Goal: Task Accomplishment & Management: Manage account settings

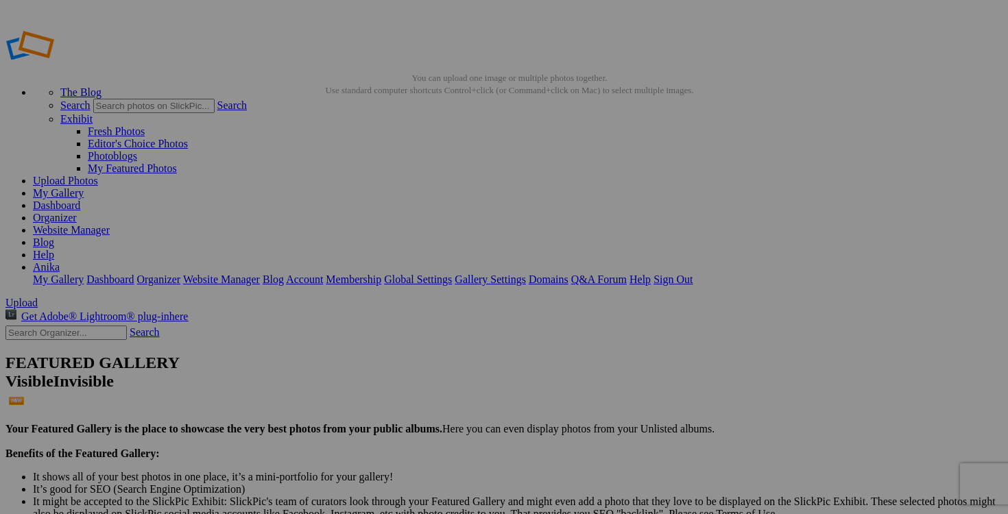
click at [84, 187] on link "My Gallery" at bounding box center [58, 193] width 51 height 12
drag, startPoint x: 778, startPoint y: 265, endPoint x: 679, endPoint y: 265, distance: 98.8
drag, startPoint x: 705, startPoint y: 265, endPoint x: 691, endPoint y: 265, distance: 13.7
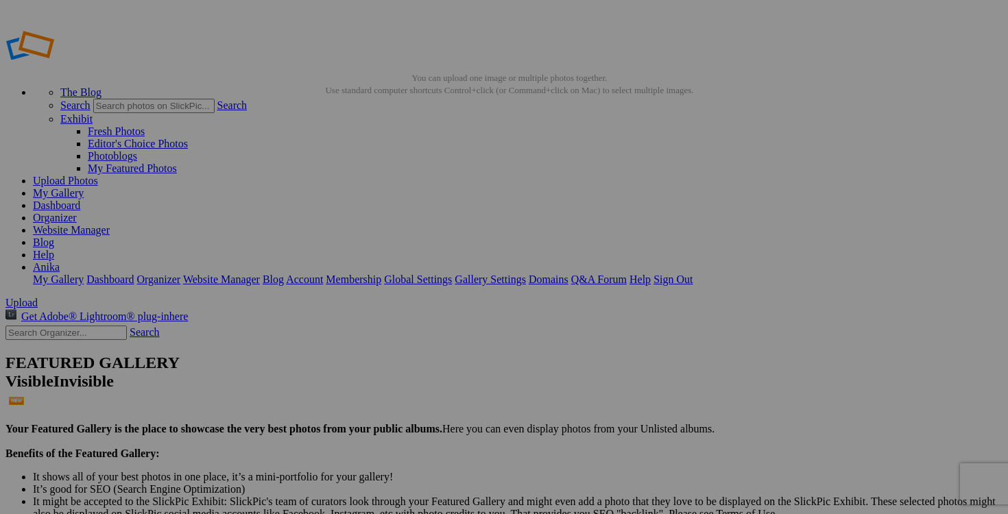
type input "chandail UNIQLO medium (a donner avec achat de 25$)"
drag, startPoint x: 653, startPoint y: 268, endPoint x: 575, endPoint y: 267, distance: 77.5
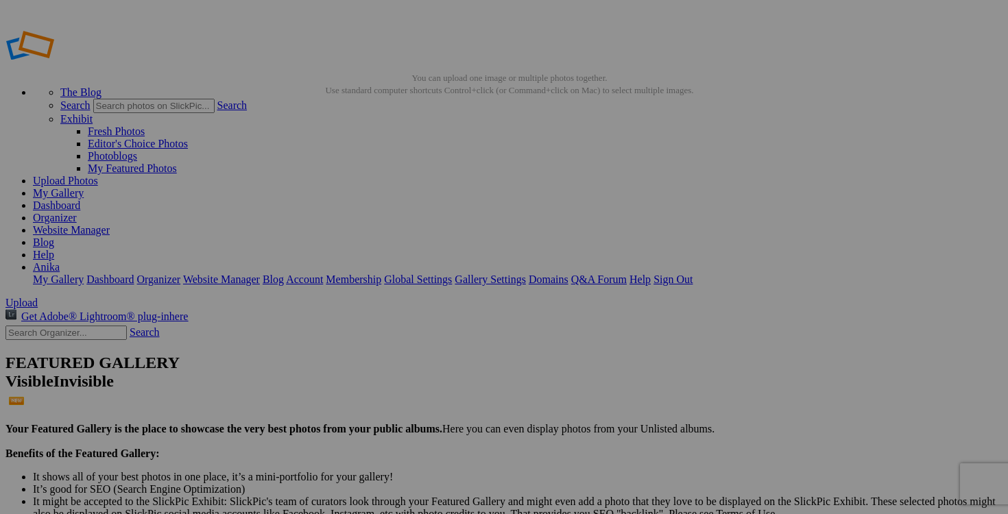
type input "chandail CABINE FEVER medium(a donner avec achat de 20$)"
drag, startPoint x: 531, startPoint y: 267, endPoint x: 405, endPoint y: 267, distance: 126.9
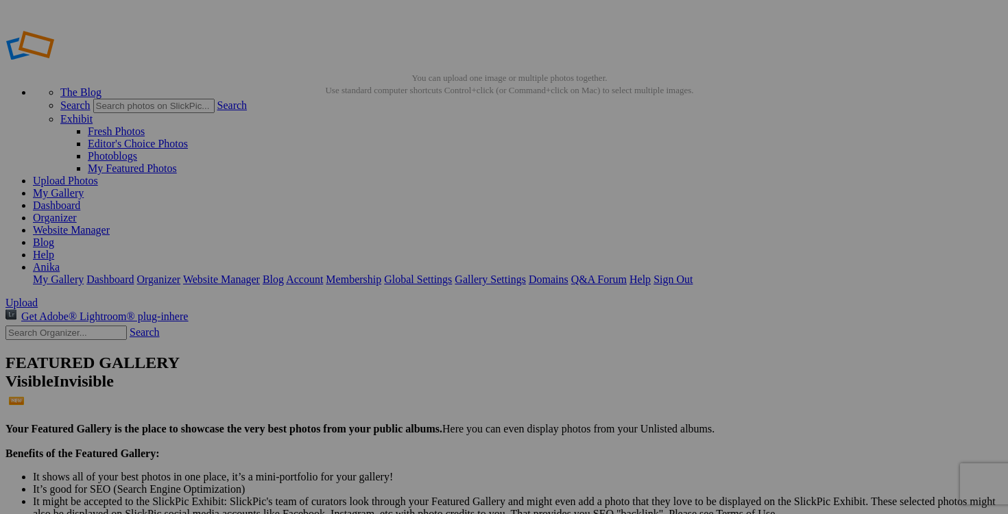
type input "pantalon pyjama small(a donner avec achat de 10$)"
drag, startPoint x: 412, startPoint y: 267, endPoint x: 320, endPoint y: 267, distance: 92.6
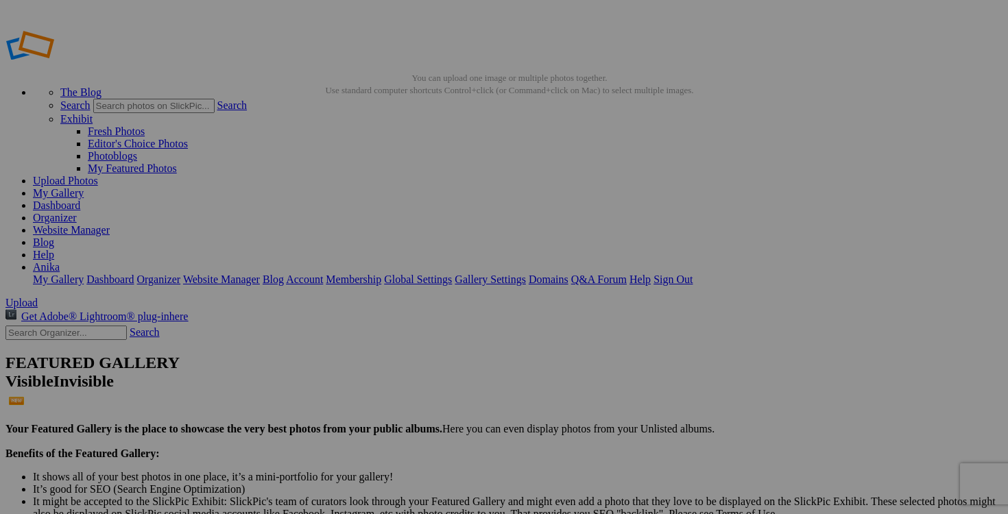
type input "biker short KYODAN small (a donner avec achat de 20$)"
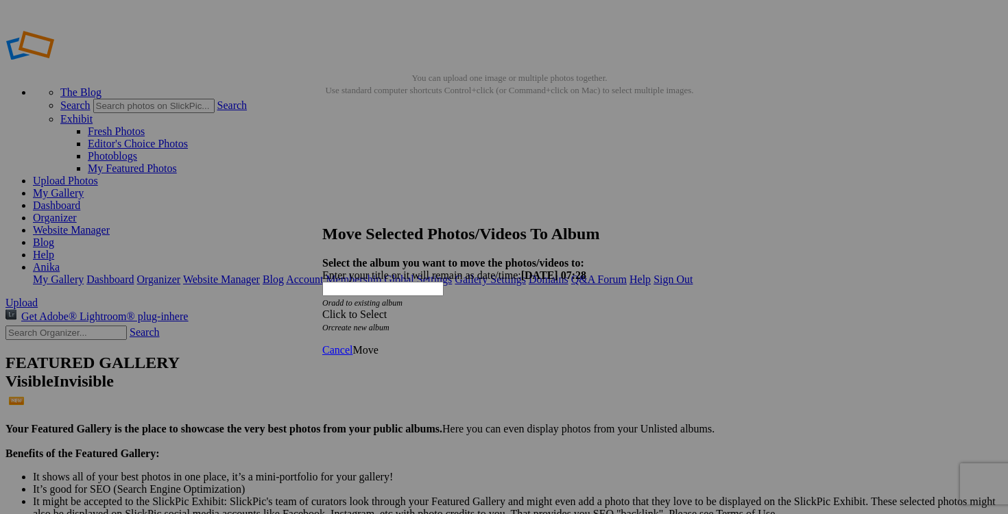
click at [322, 309] on span at bounding box center [322, 315] width 0 height 12
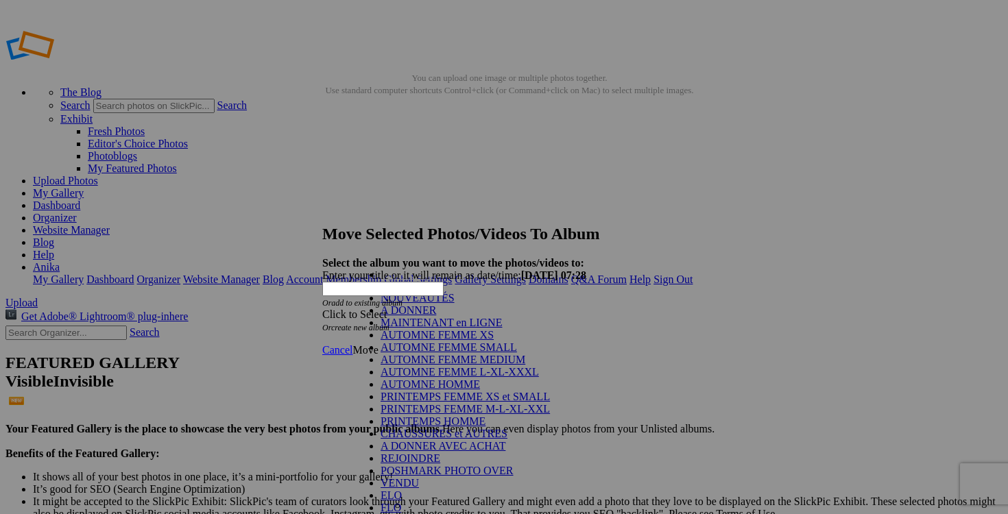
scroll to position [134, 0]
click at [464, 440] on link "A DONNER AVEC ACHAT" at bounding box center [443, 446] width 125 height 12
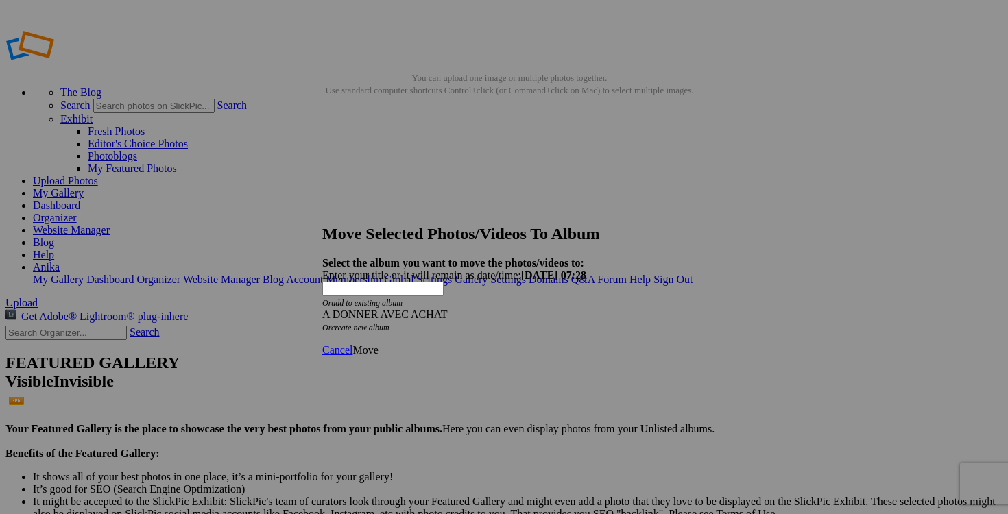
click at [378, 344] on link "Move" at bounding box center [364, 350] width 25 height 12
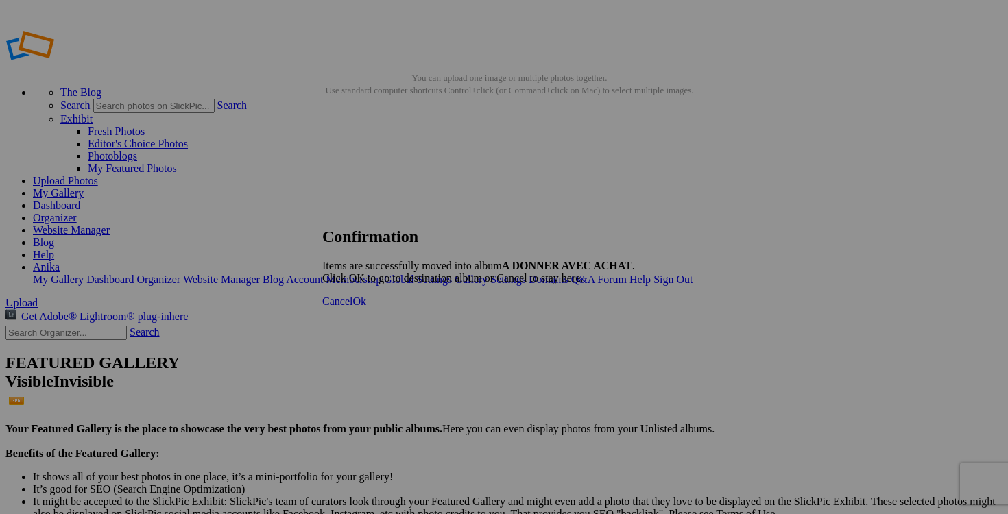
click at [366, 307] on span "Ok" at bounding box center [359, 302] width 14 height 12
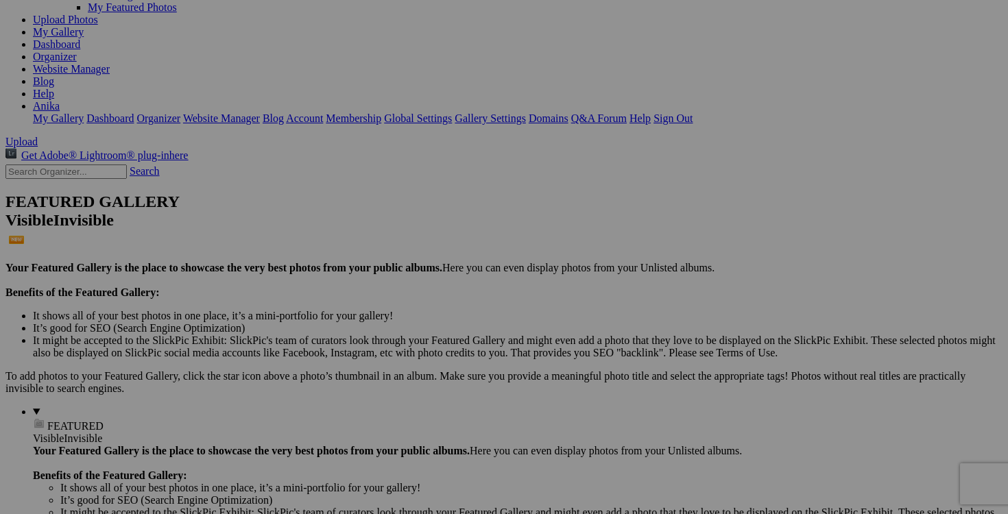
scroll to position [173, 0]
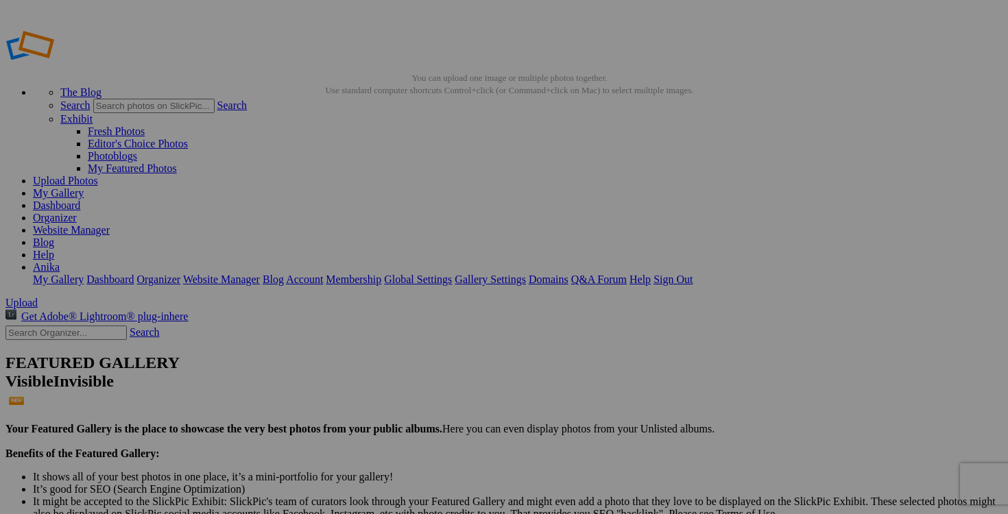
scroll to position [133, 0]
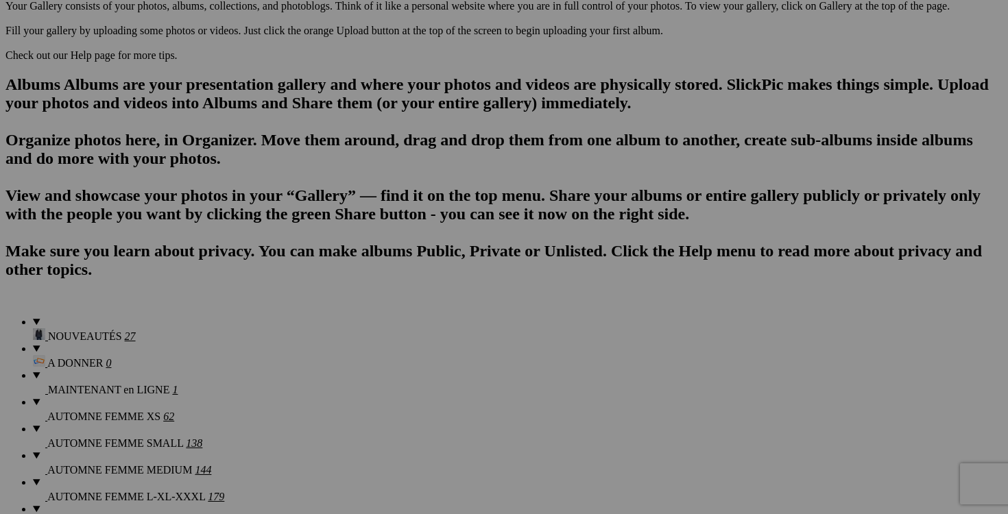
scroll to position [1176, 0]
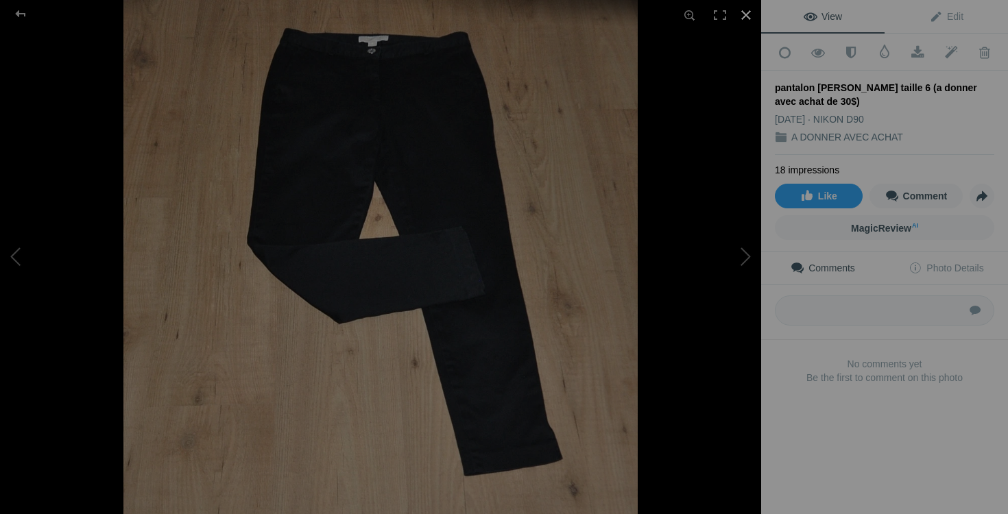
click at [749, 14] on div at bounding box center [746, 15] width 30 height 30
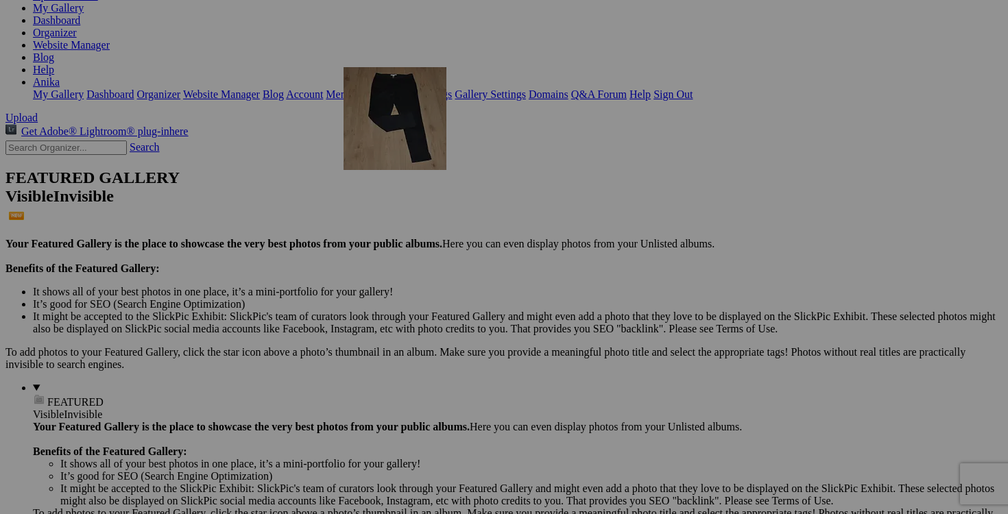
scroll to position [186, 0]
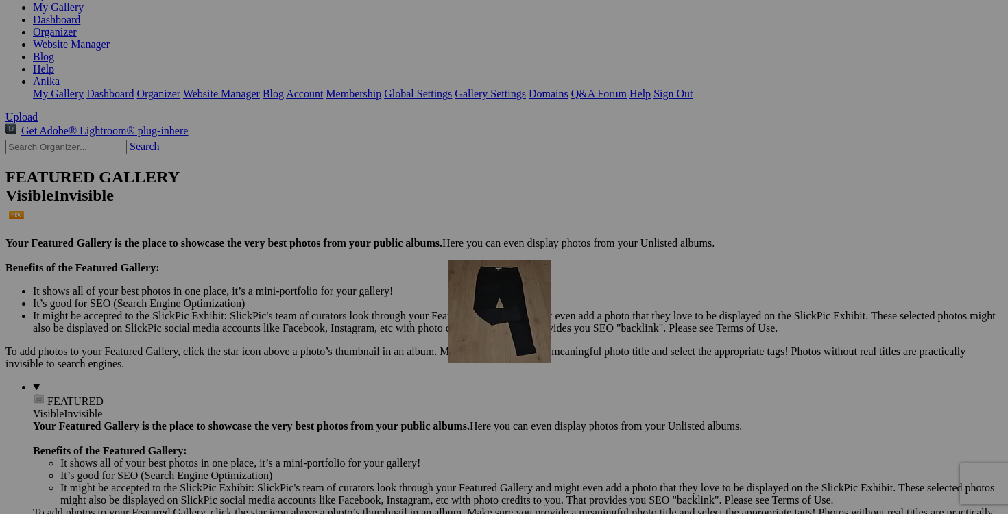
drag, startPoint x: 385, startPoint y: 213, endPoint x: 645, endPoint y: 380, distance: 309.1
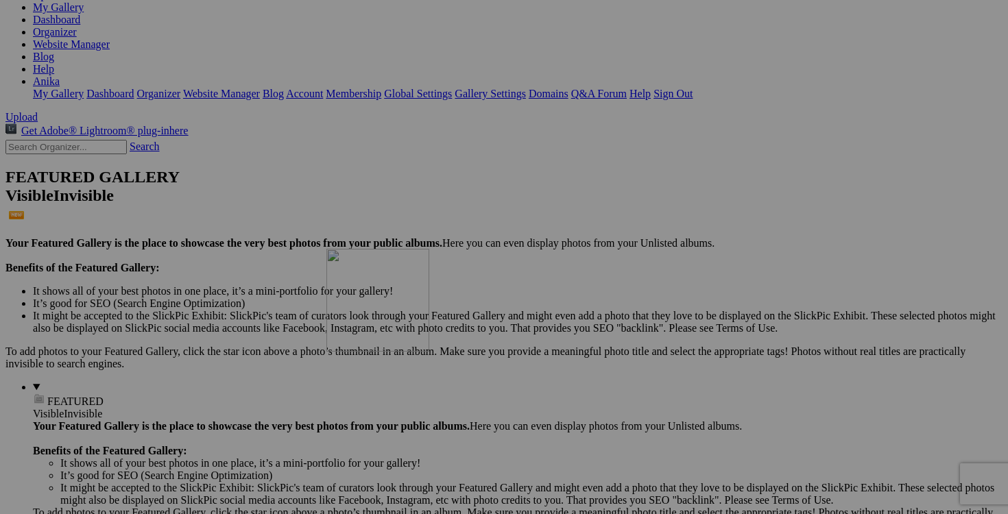
drag, startPoint x: 523, startPoint y: 73, endPoint x: 523, endPoint y: 367, distance: 293.5
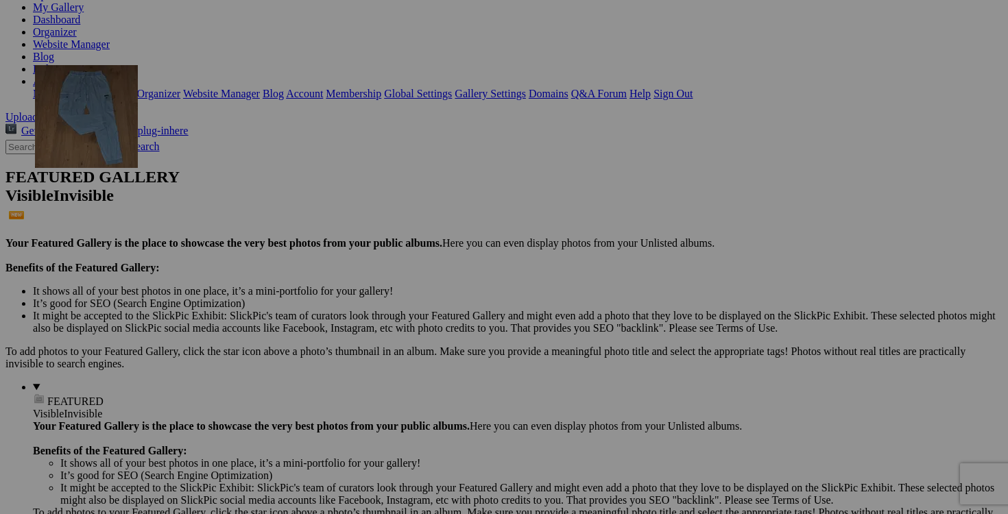
drag, startPoint x: 394, startPoint y: 81, endPoint x: 232, endPoint y: 184, distance: 191.6
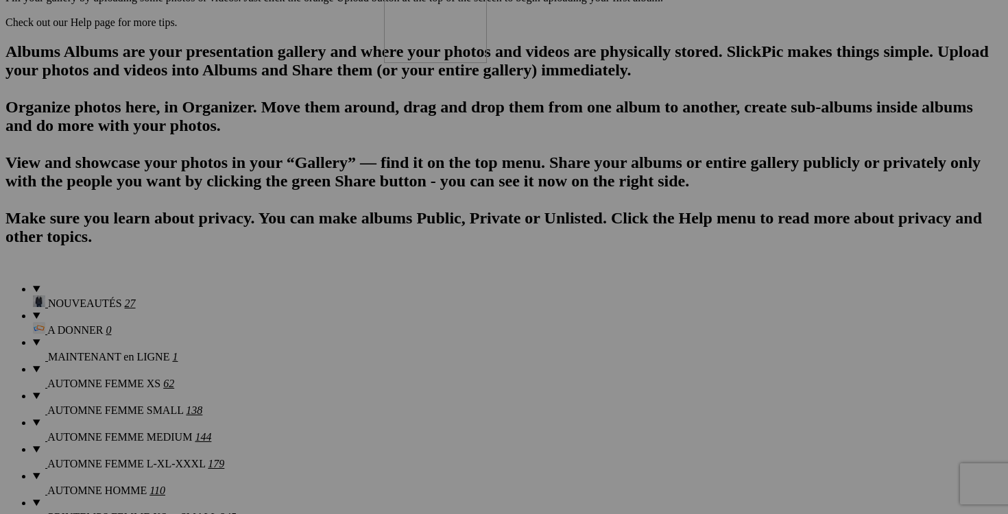
scroll to position [835, 0]
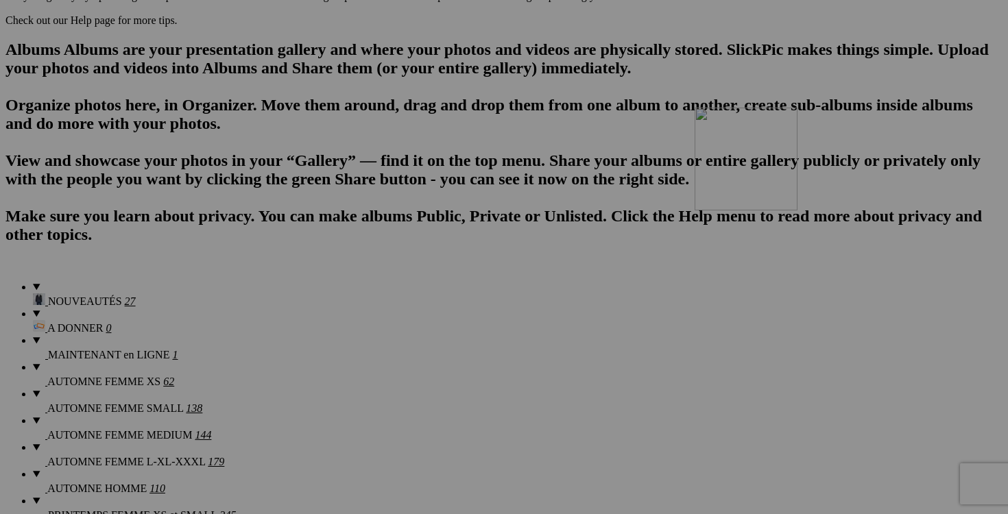
drag, startPoint x: 513, startPoint y: 71, endPoint x: 892, endPoint y: 227, distance: 409.3
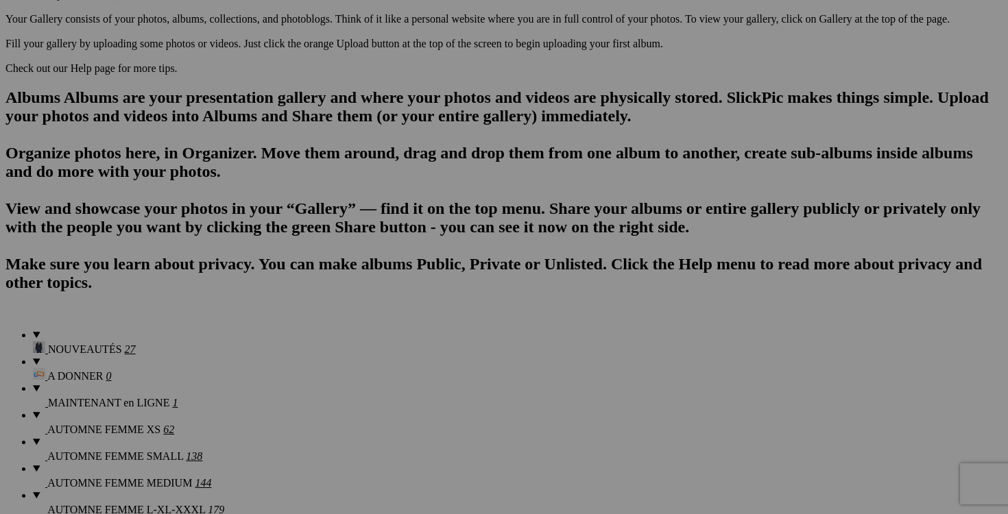
scroll to position [789, 0]
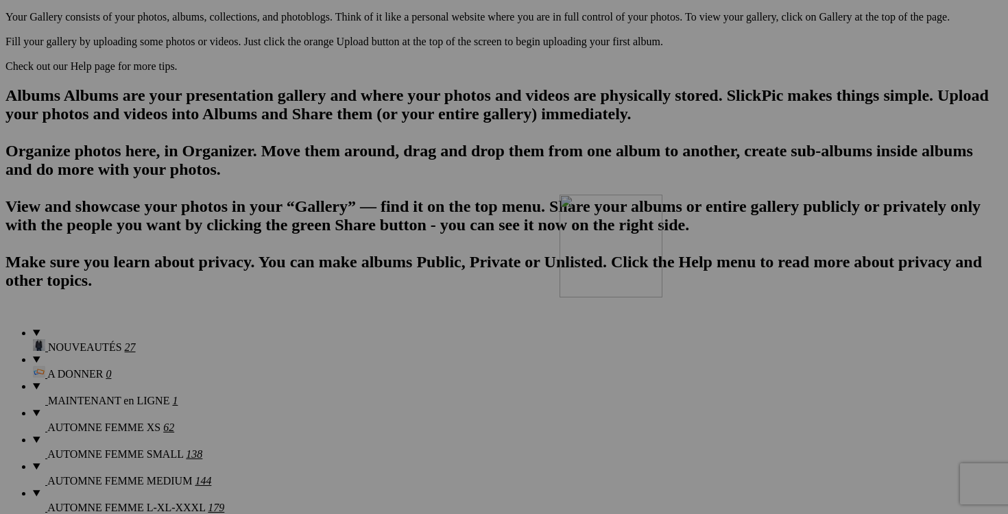
drag, startPoint x: 512, startPoint y: 198, endPoint x: 758, endPoint y: 312, distance: 271.2
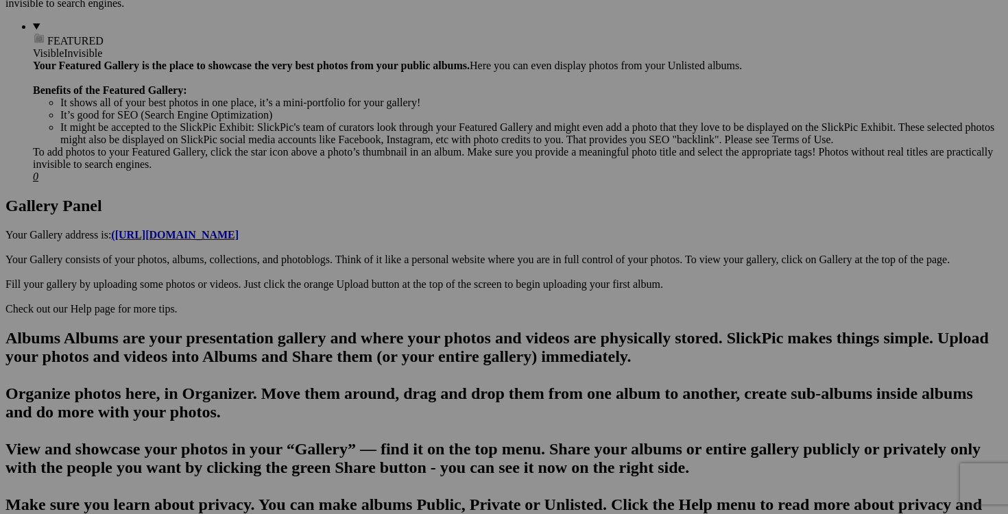
scroll to position [0, 0]
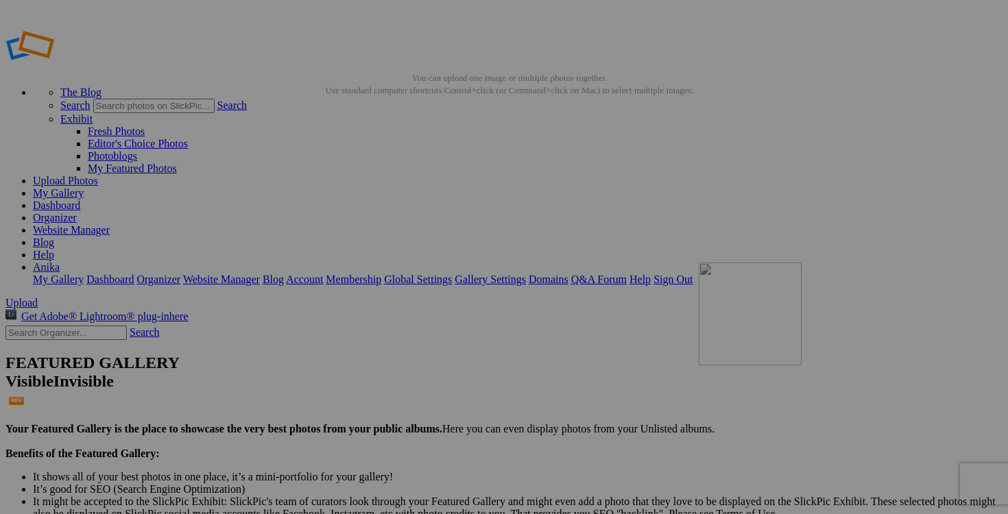
drag, startPoint x: 391, startPoint y: 200, endPoint x: 875, endPoint y: 351, distance: 507.3
type input "MAINTENANT en LIGNE"
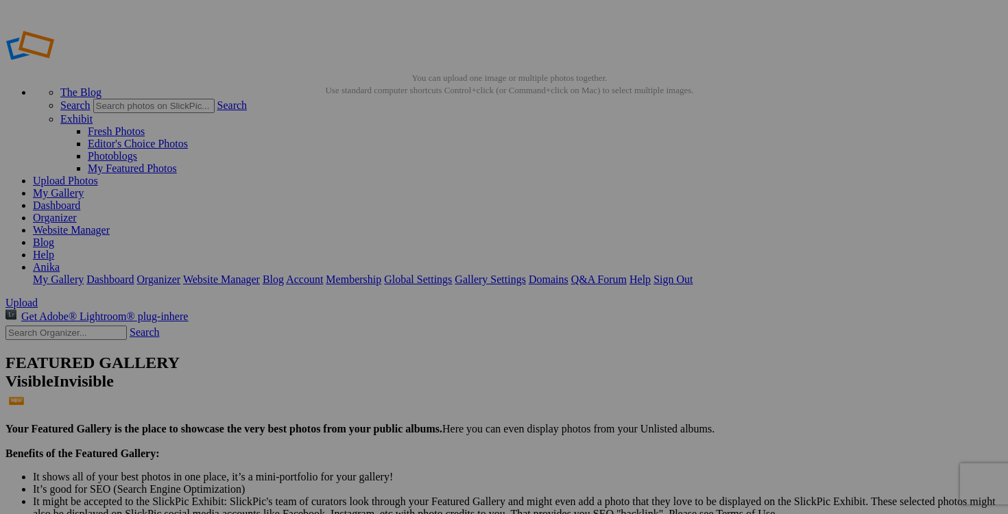
click at [413, 344] on link "Yes" at bounding box center [405, 348] width 16 height 12
drag, startPoint x: 427, startPoint y: 267, endPoint x: 301, endPoint y: 267, distance: 125.5
type input "NOUVEAUTÉS"
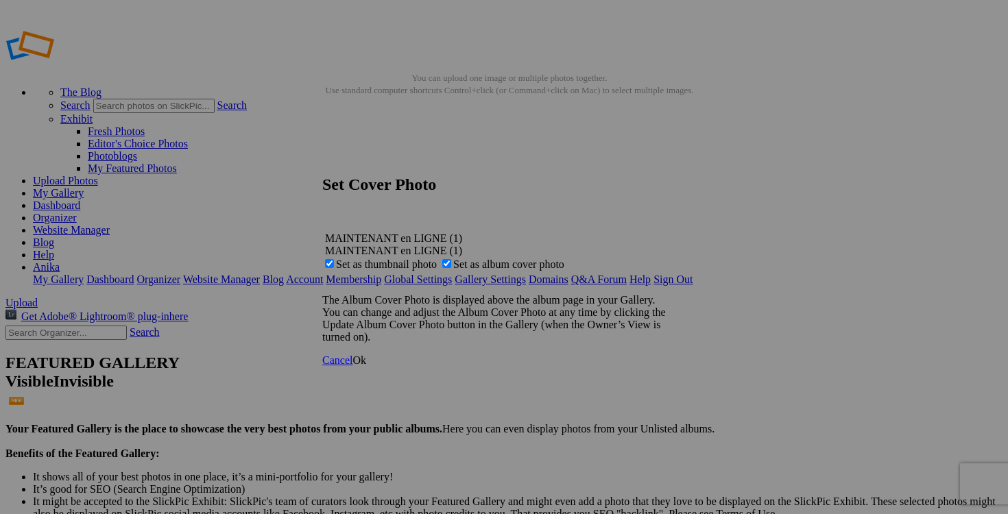
click at [366, 366] on span "Ok" at bounding box center [359, 361] width 14 height 12
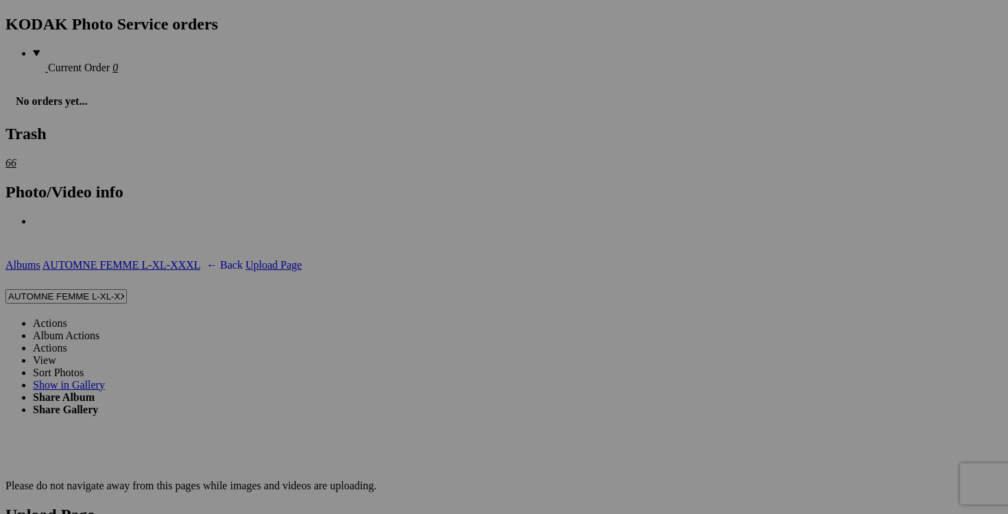
scroll to position [2323, 0]
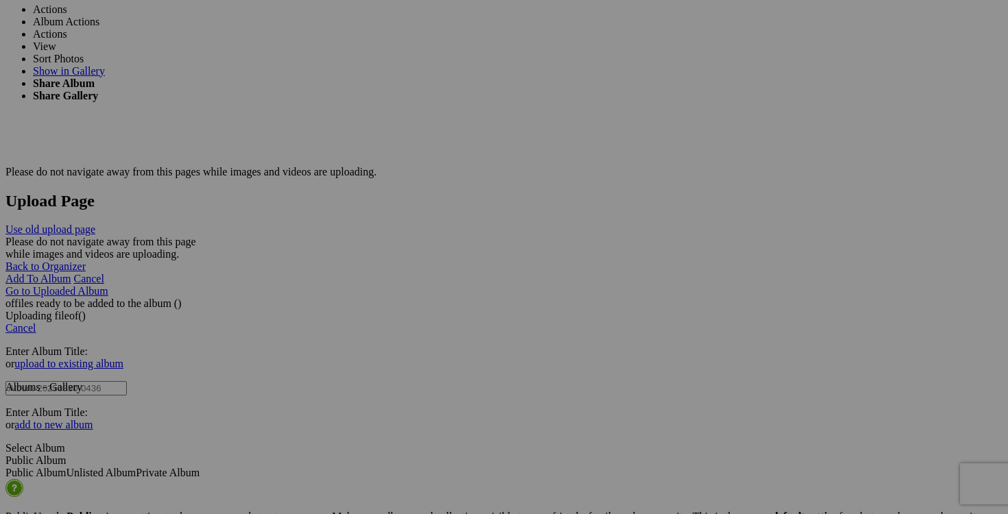
scroll to position [2688, 0]
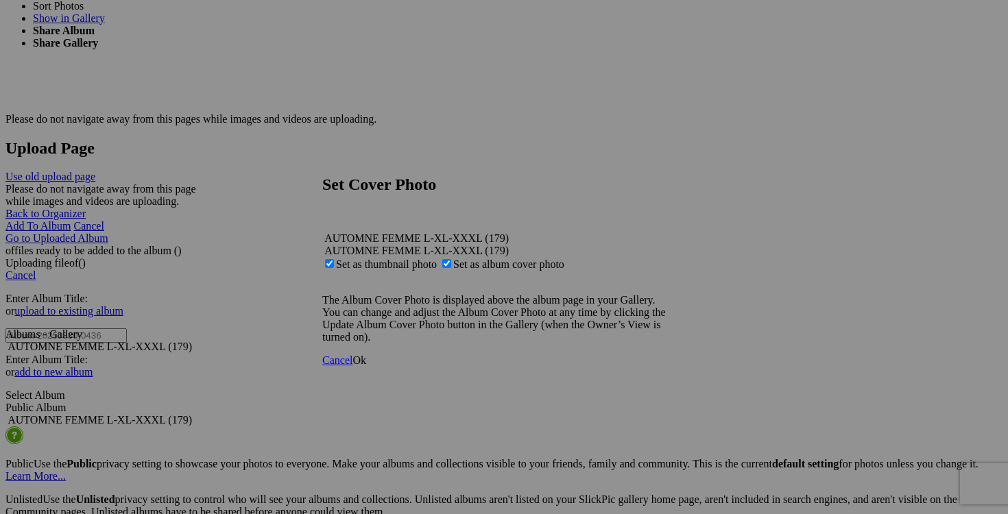
click at [366, 366] on span "Ok" at bounding box center [359, 361] width 14 height 12
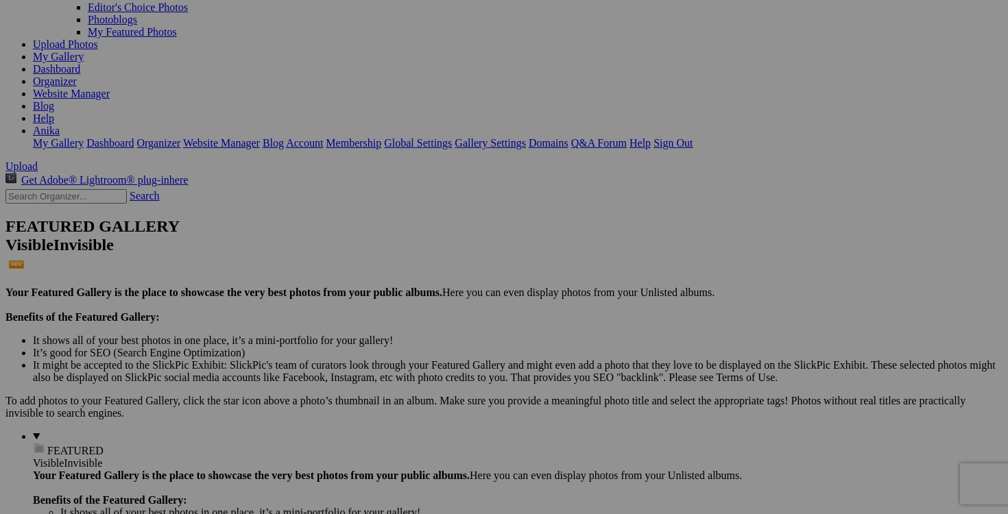
scroll to position [0, 0]
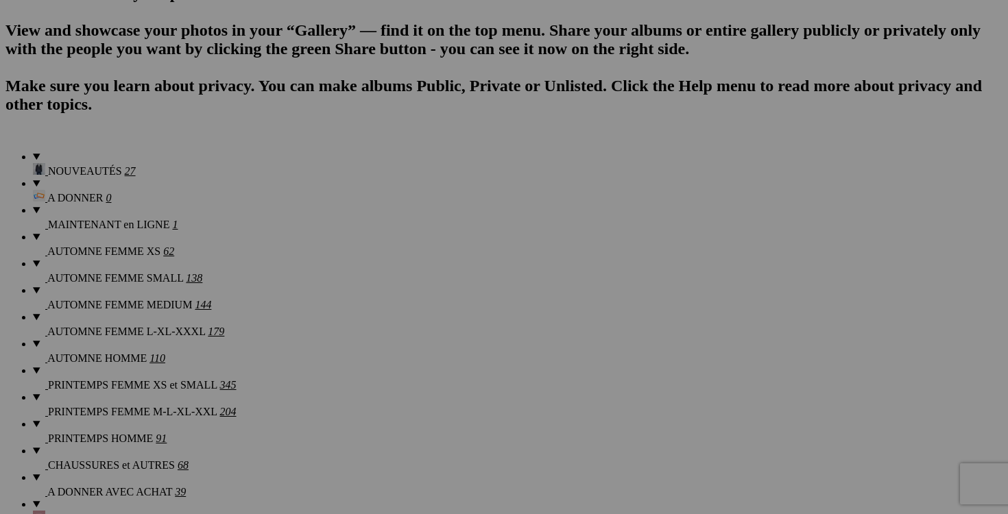
scroll to position [982, 0]
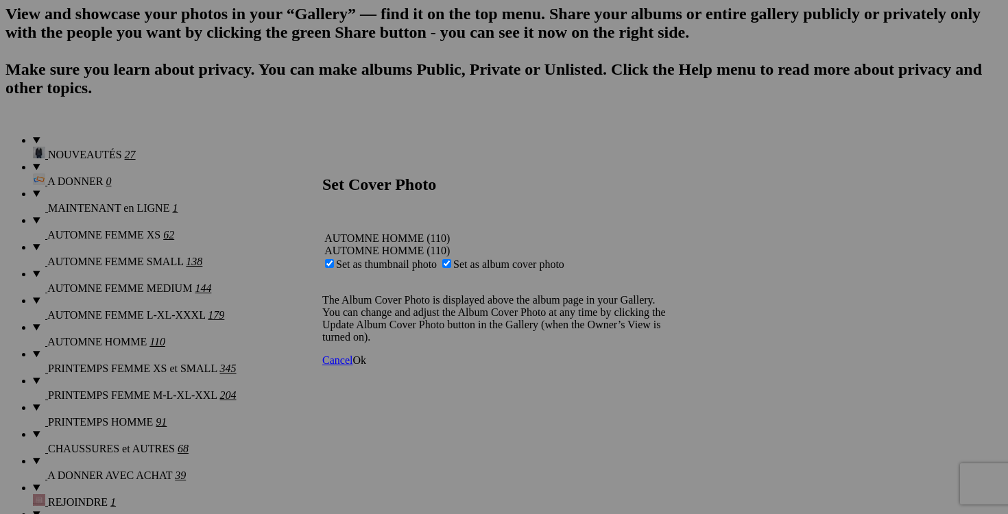
click at [366, 366] on span "Ok" at bounding box center [359, 361] width 14 height 12
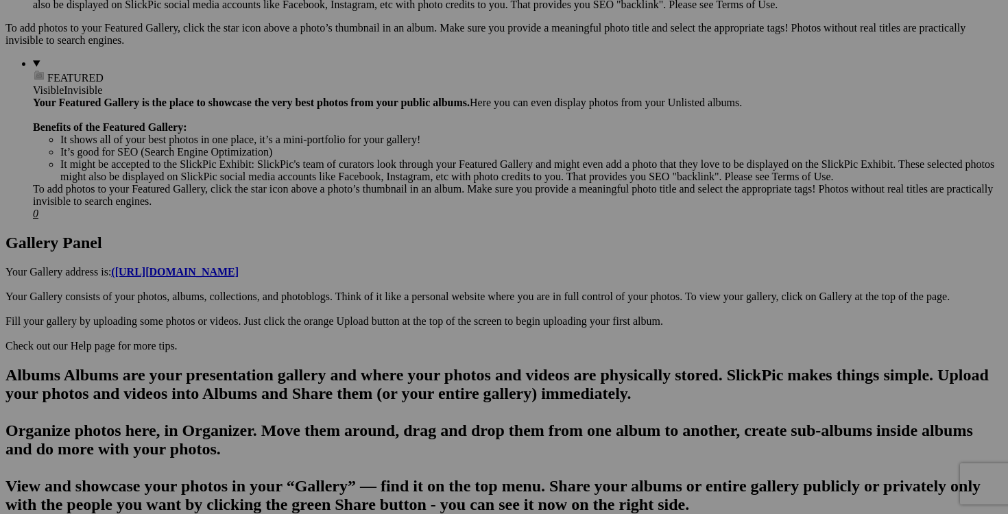
scroll to position [0, 0]
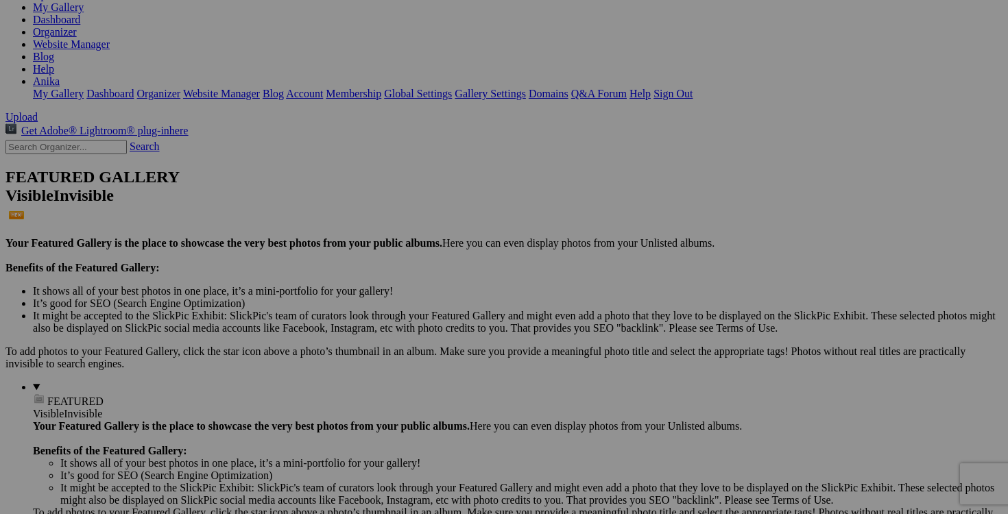
scroll to position [220, 0]
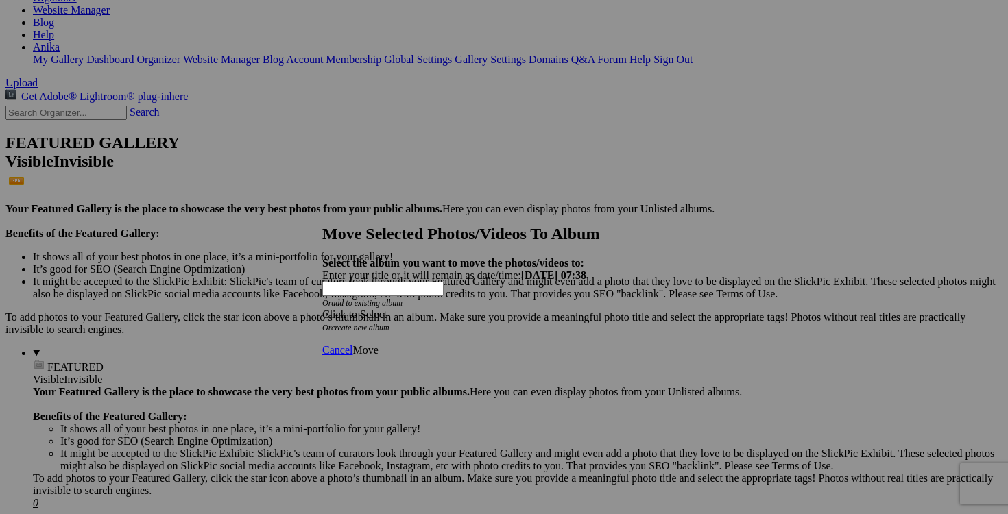
click at [322, 309] on span at bounding box center [322, 315] width 0 height 12
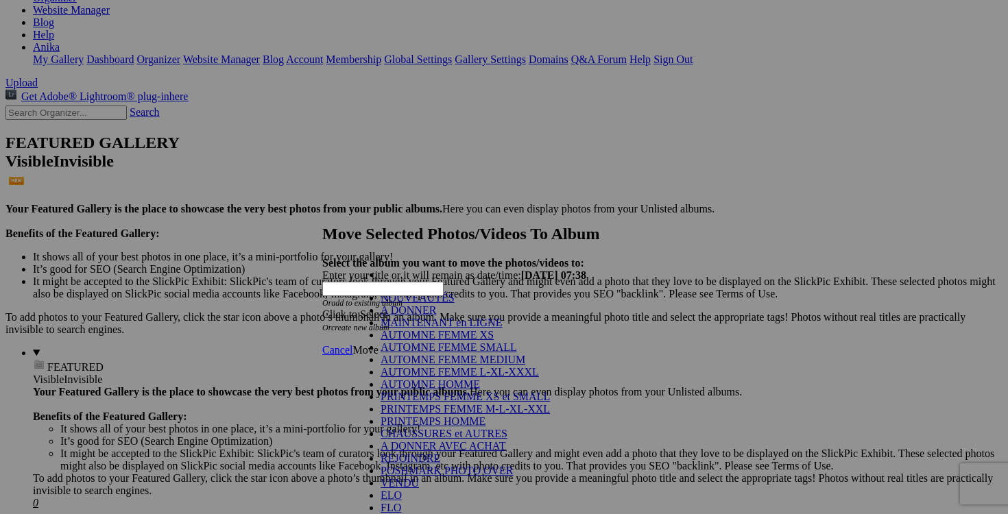
click at [455, 304] on link "NOUVEAUTÉS" at bounding box center [418, 298] width 74 height 12
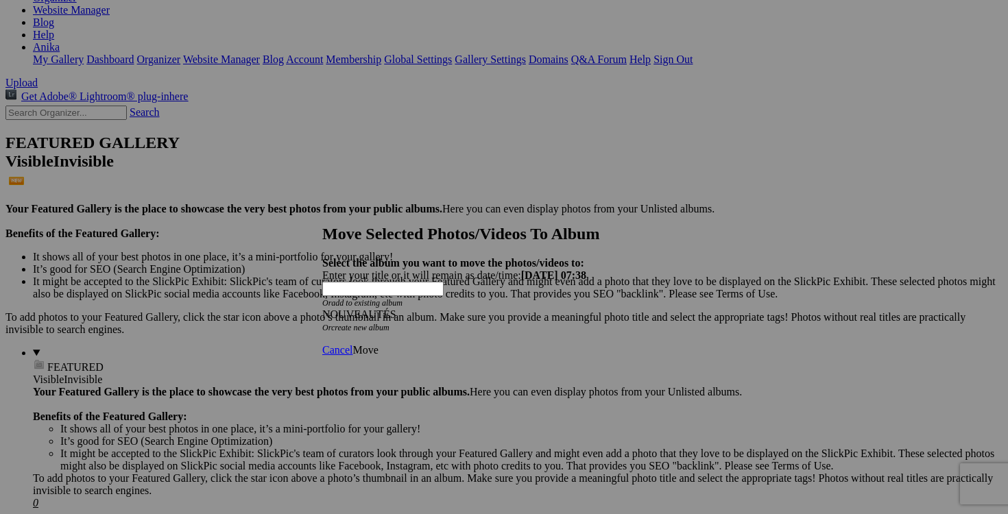
click at [378, 344] on span "Move" at bounding box center [364, 350] width 25 height 12
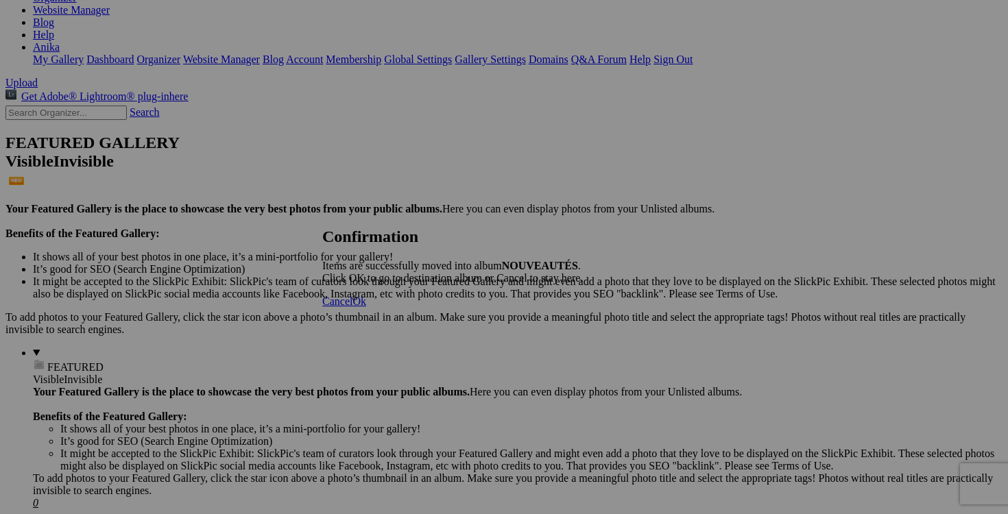
click at [352, 307] on link "Cancel" at bounding box center [337, 302] width 30 height 12
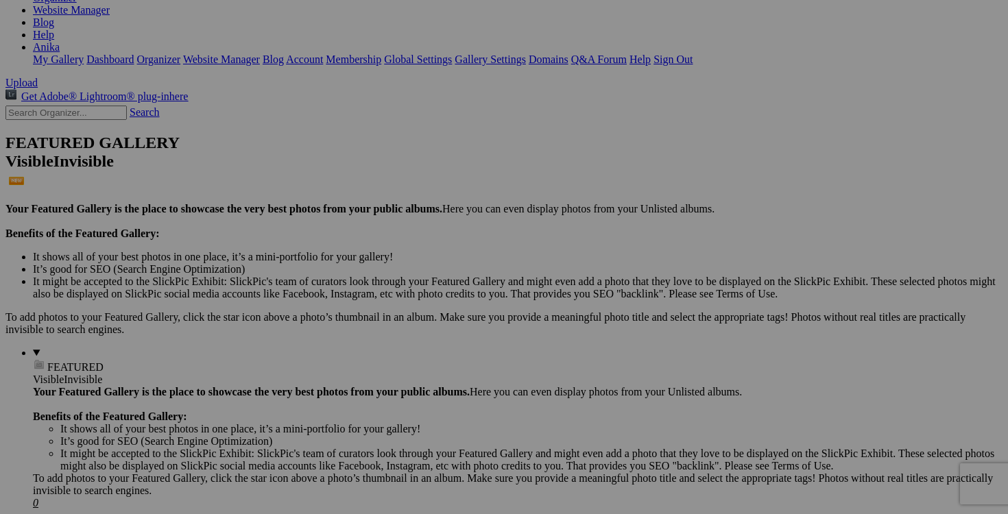
scroll to position [209, 0]
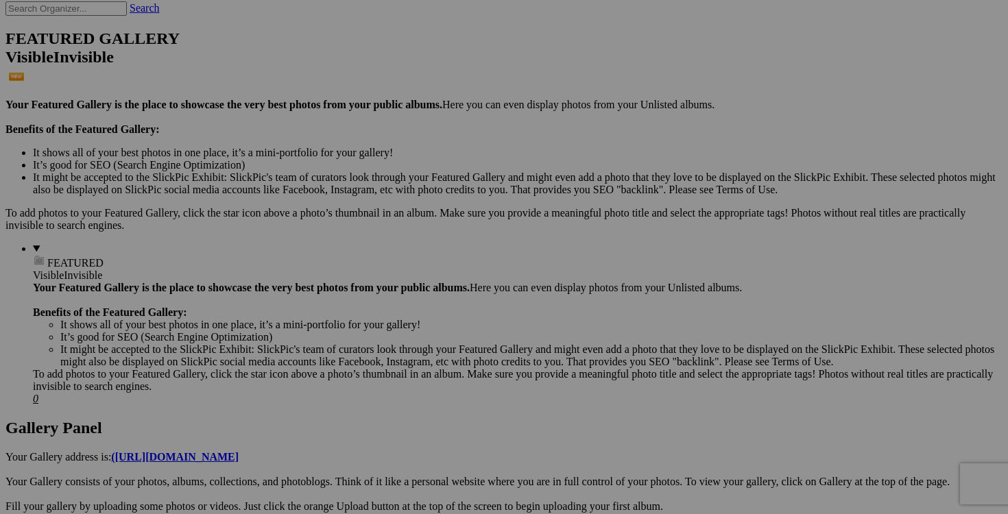
scroll to position [343, 0]
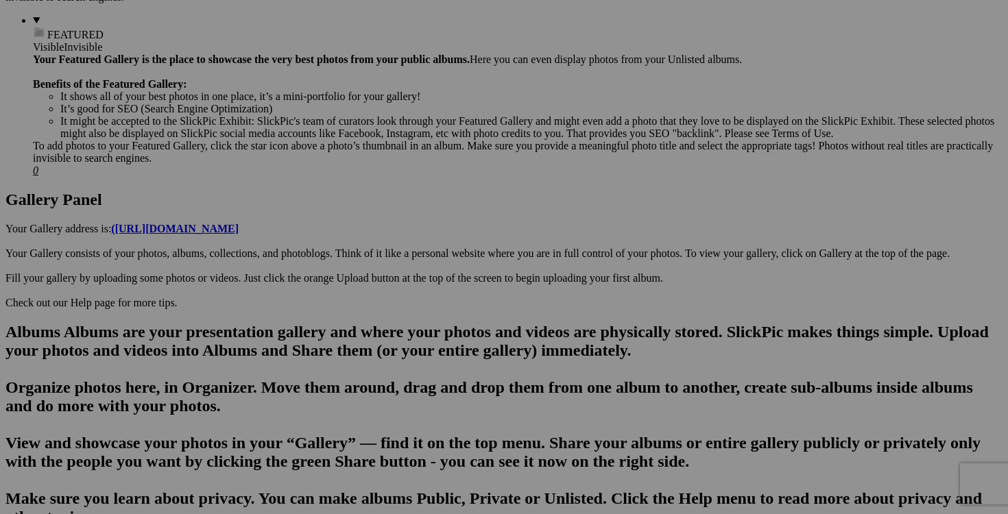
scroll to position [573, 0]
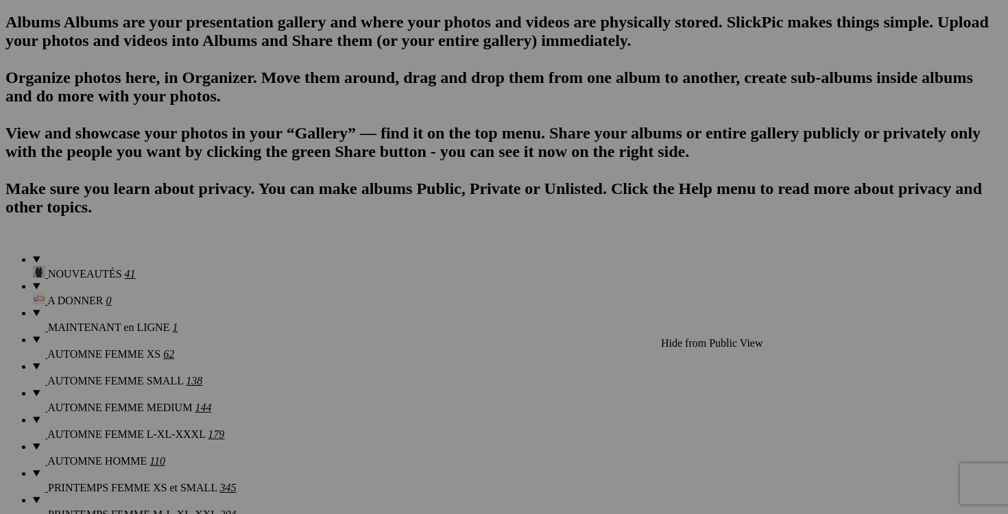
scroll to position [869, 0]
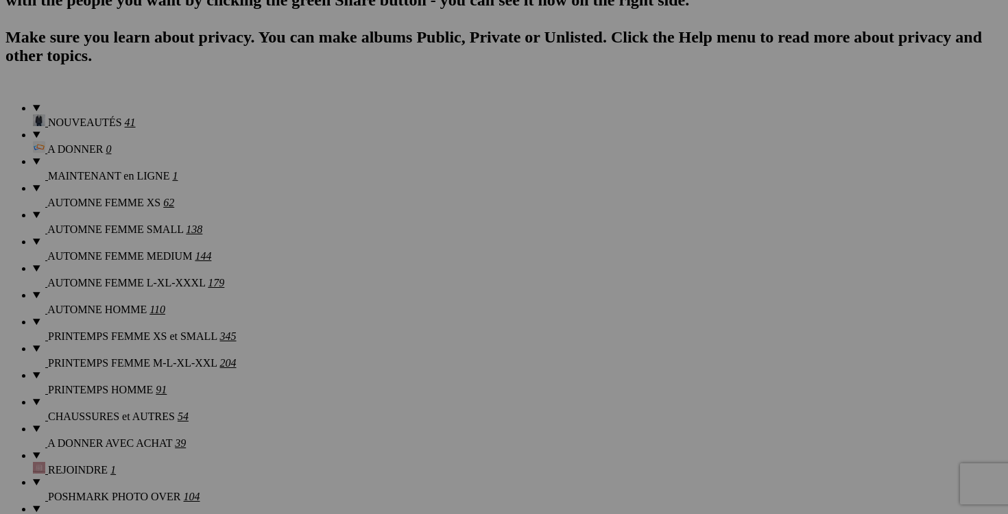
scroll to position [1028, 0]
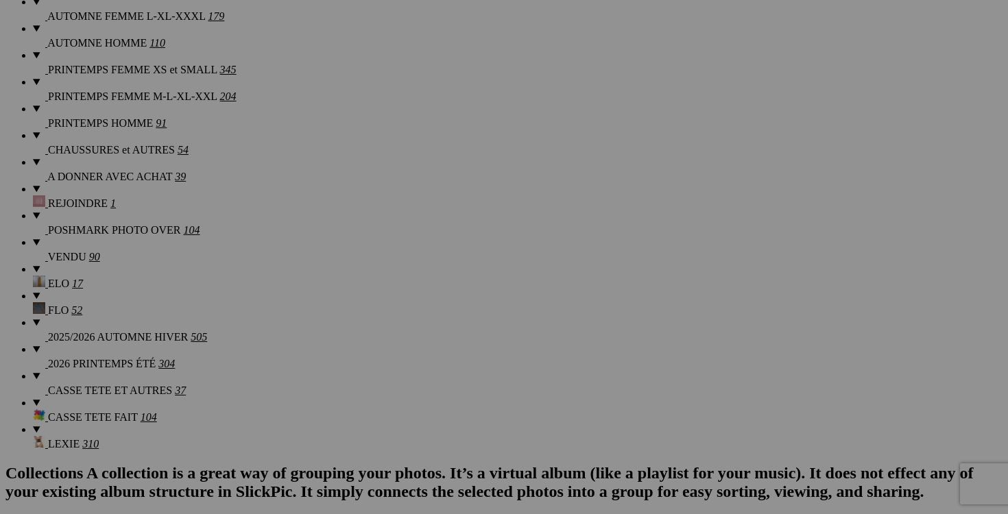
scroll to position [1289, 0]
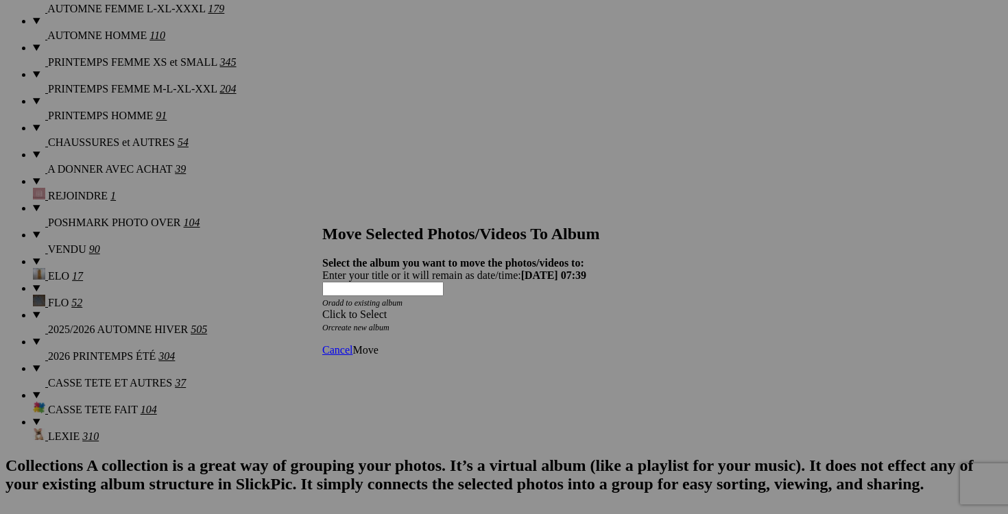
click at [322, 309] on span at bounding box center [322, 315] width 0 height 12
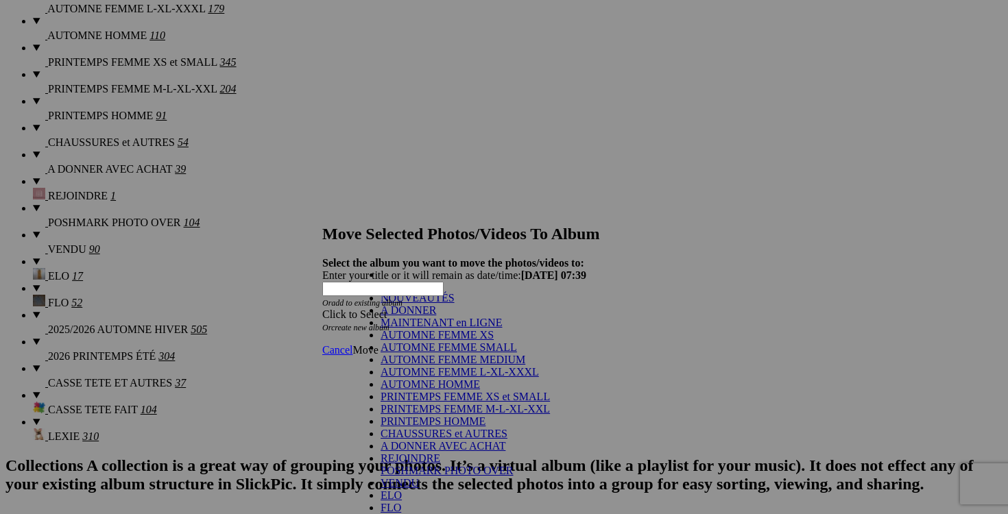
scroll to position [285, 0]
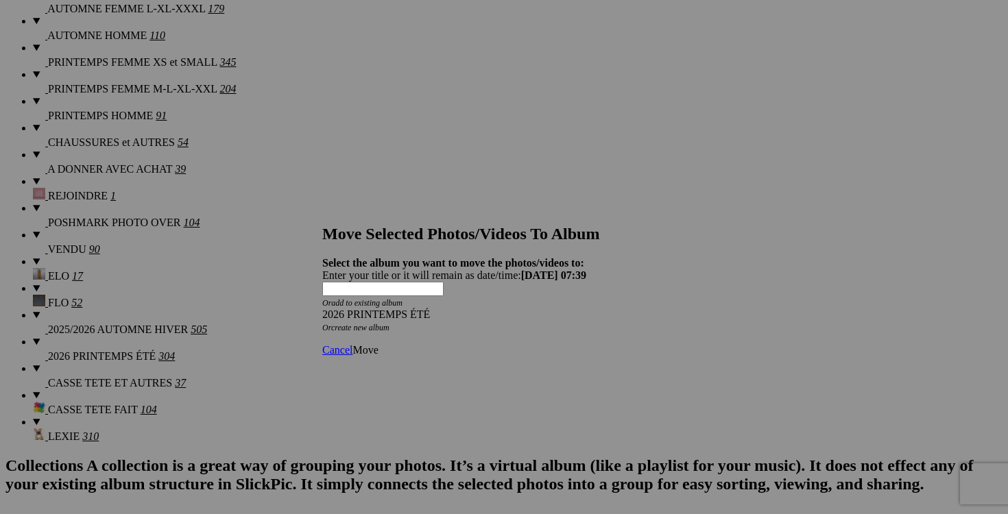
click at [378, 344] on span "Move" at bounding box center [364, 350] width 25 height 12
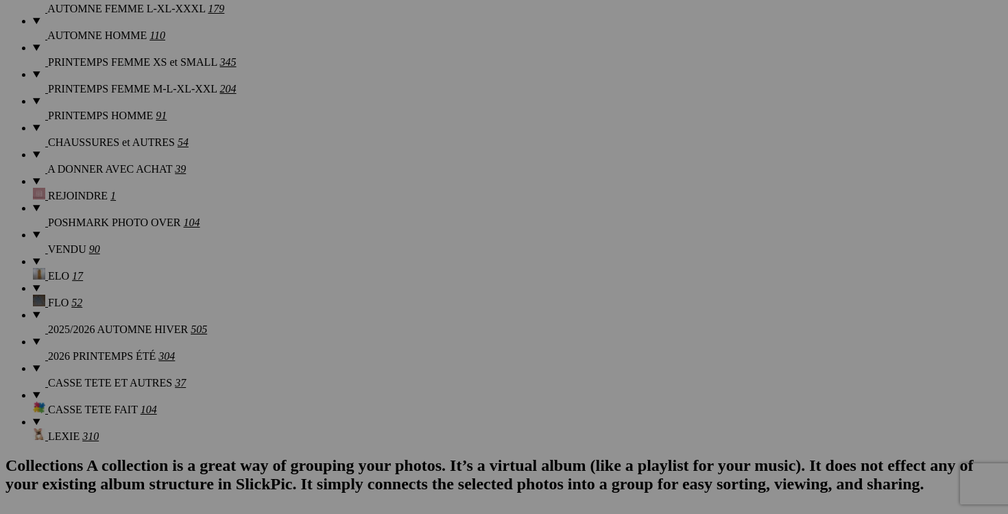
scroll to position [913, 0]
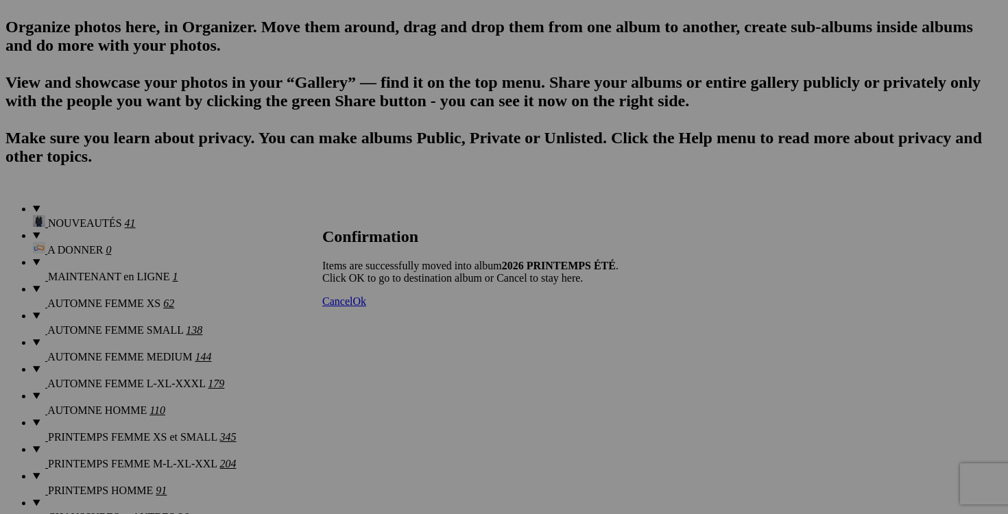
click at [352, 307] on span "Cancel" at bounding box center [337, 302] width 30 height 12
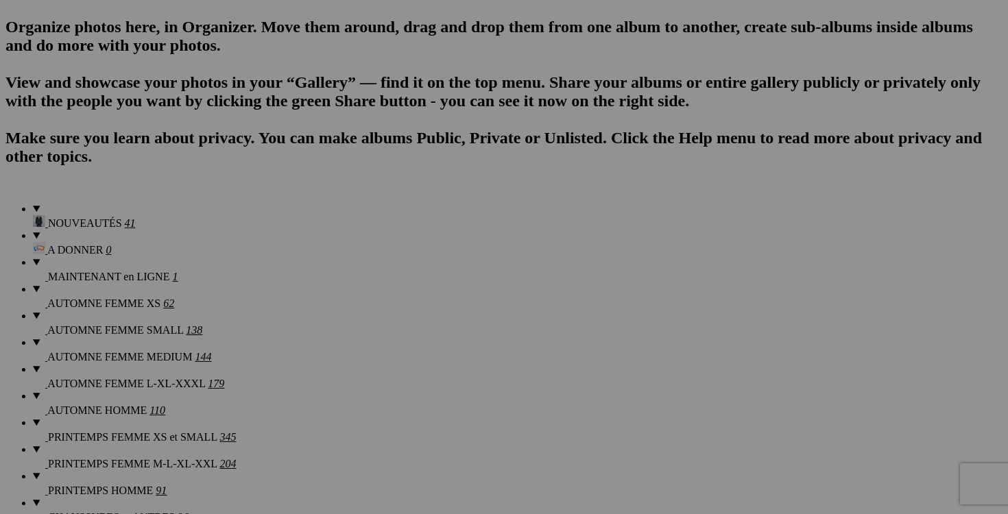
click at [413, 349] on span "Yes" at bounding box center [405, 348] width 16 height 12
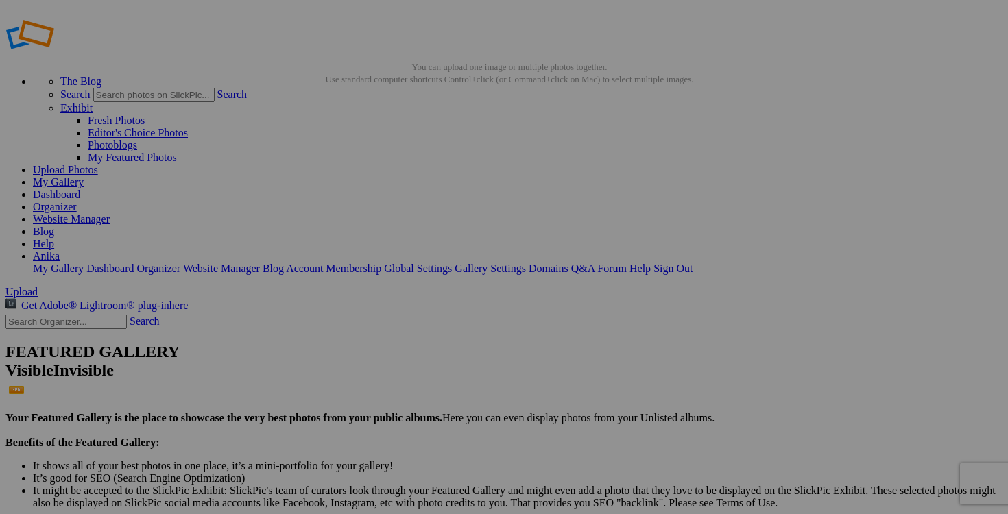
scroll to position [12, 0]
click at [84, 175] on link "My Gallery" at bounding box center [58, 181] width 51 height 12
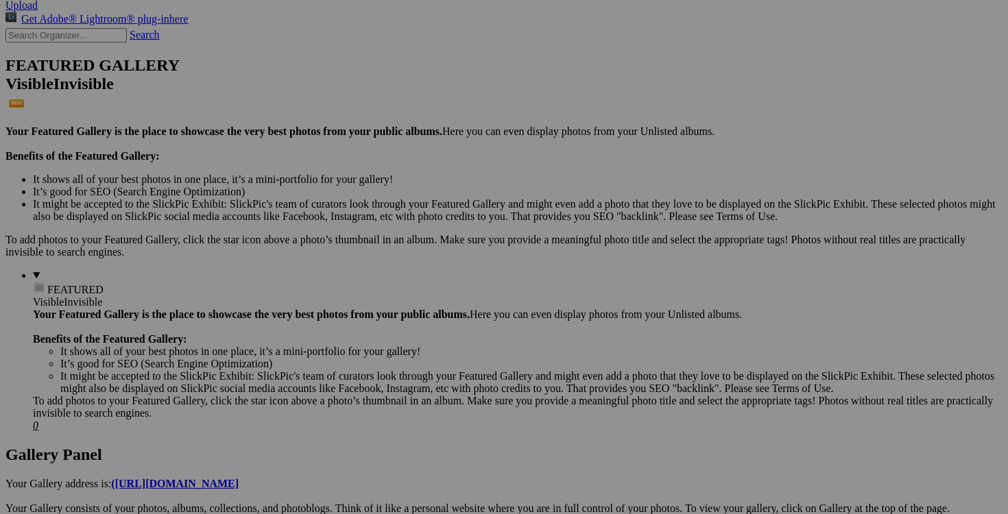
scroll to position [305, 0]
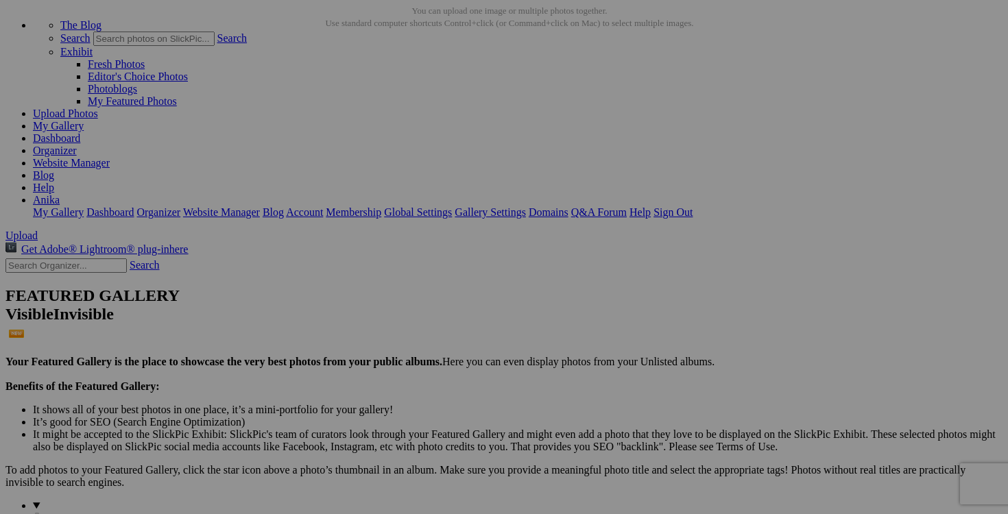
scroll to position [58, 0]
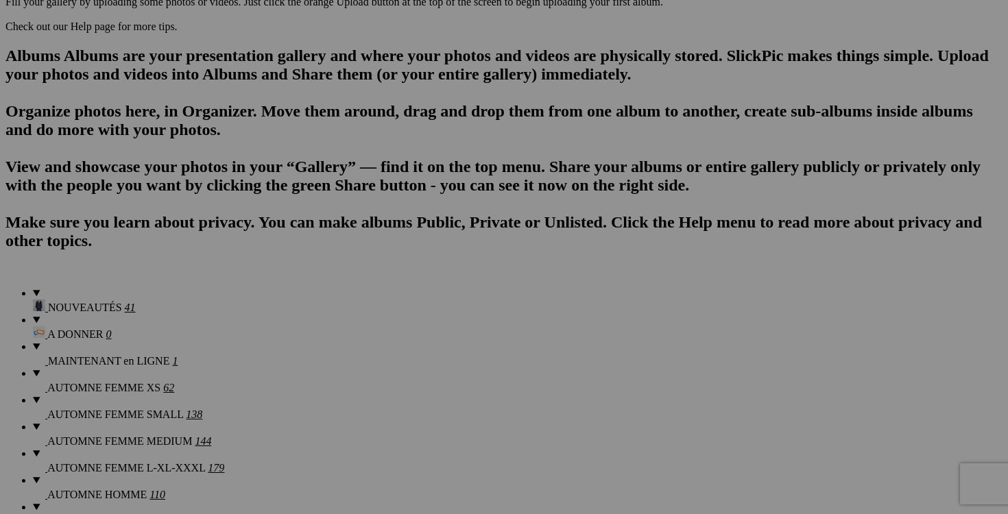
scroll to position [835, 0]
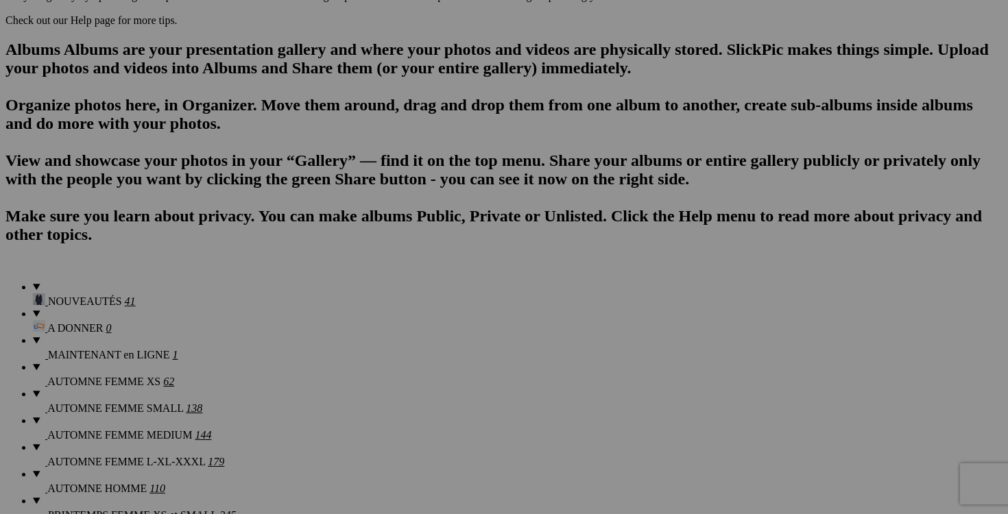
drag, startPoint x: 522, startPoint y: 322, endPoint x: 433, endPoint y: 322, distance: 88.5
type input "sac MICHAEL KORS 80$(NEUF, payé 200$+tx))"
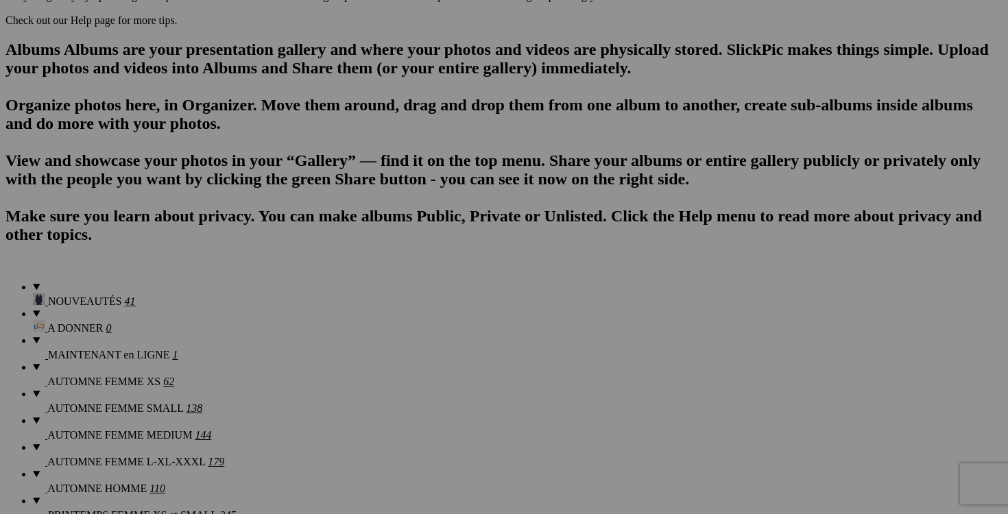
drag, startPoint x: 401, startPoint y: 322, endPoint x: 320, endPoint y: 321, distance: 80.9
type input "sac STEVE MADDEN 60$(NEUF)"
drag, startPoint x: 280, startPoint y: 322, endPoint x: 200, endPoint y: 318, distance: 79.7
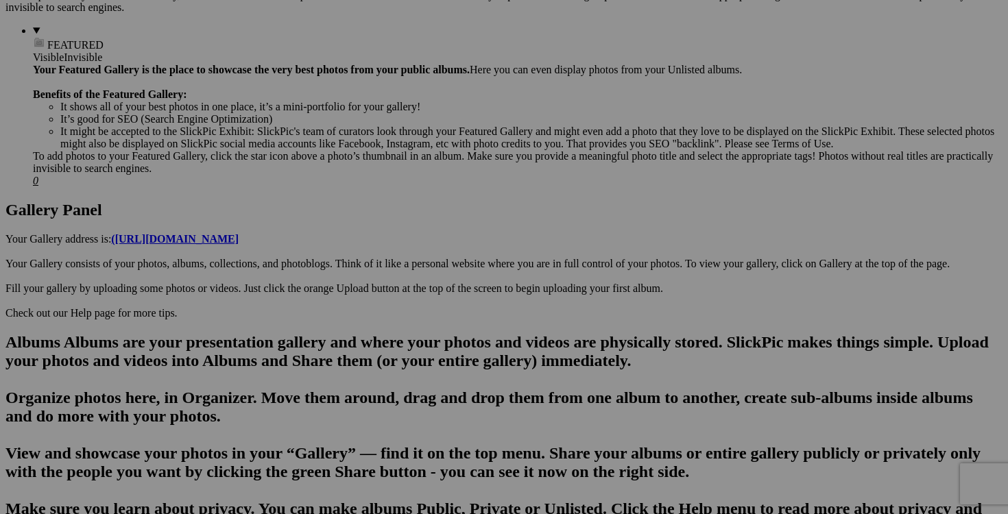
scroll to position [543, 0]
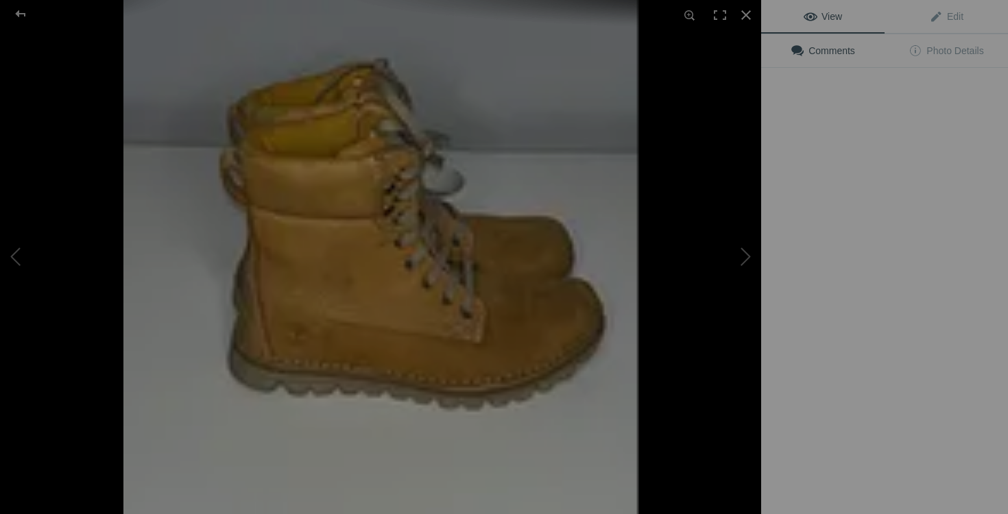
type input "NIKE grandeur 5 femme 50$(NEUF)"
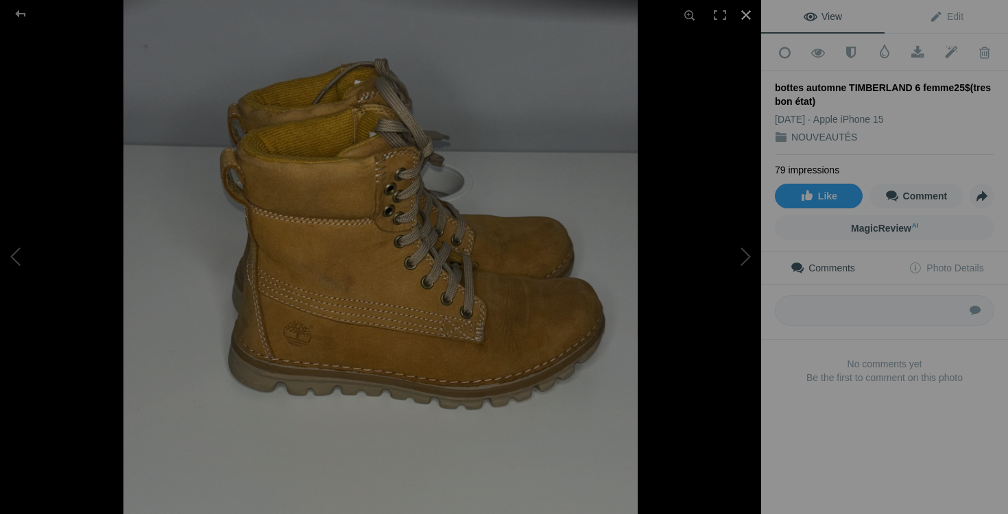
click at [748, 13] on div at bounding box center [746, 15] width 30 height 30
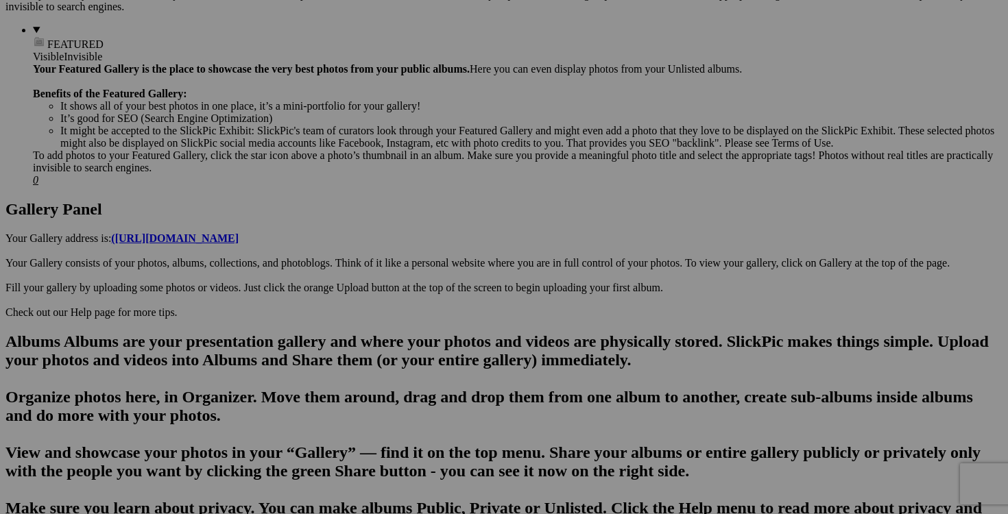
scroll to position [0, 96]
drag, startPoint x: 297, startPoint y: 442, endPoint x: 335, endPoint y: 442, distance: 38.4
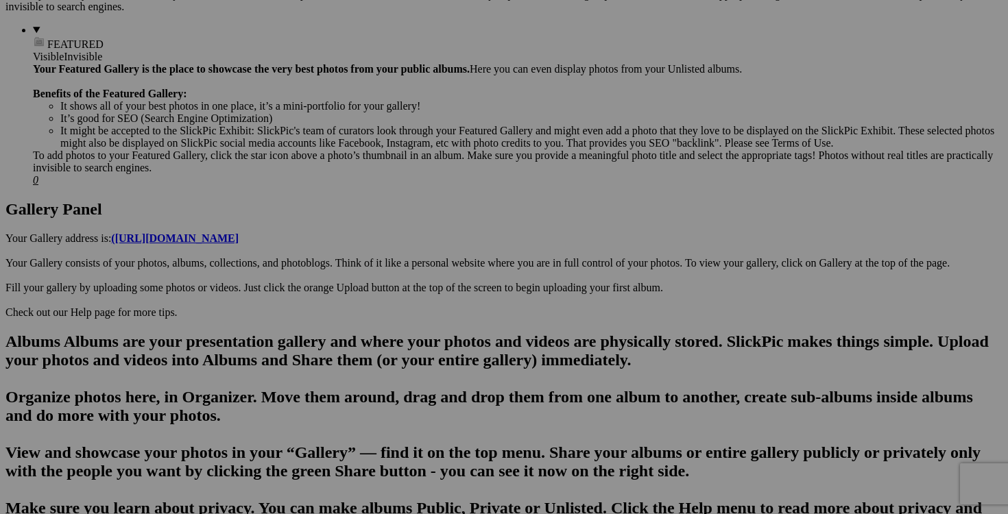
scroll to position [0, 88]
type input "bottes automne TIMBERLAND 6 femme 30$(très bon état)"
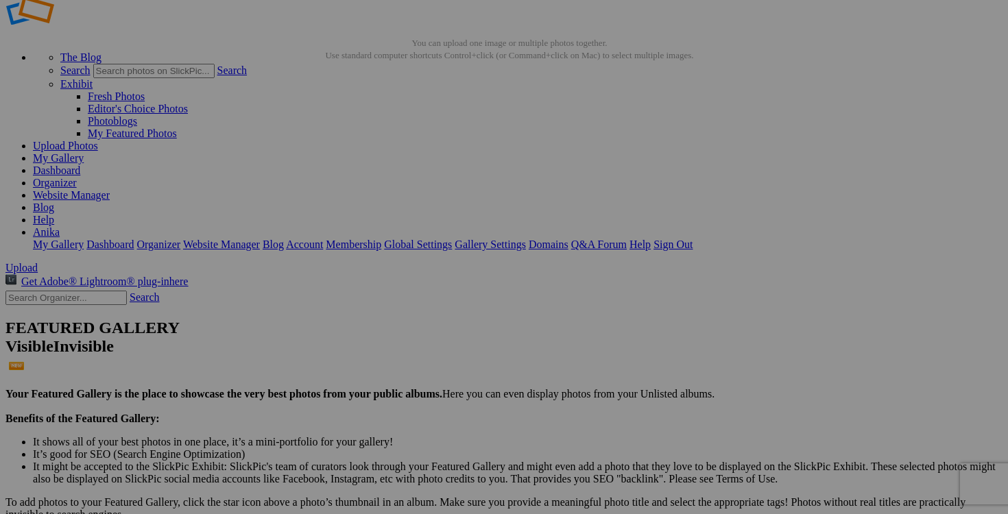
scroll to position [0, 0]
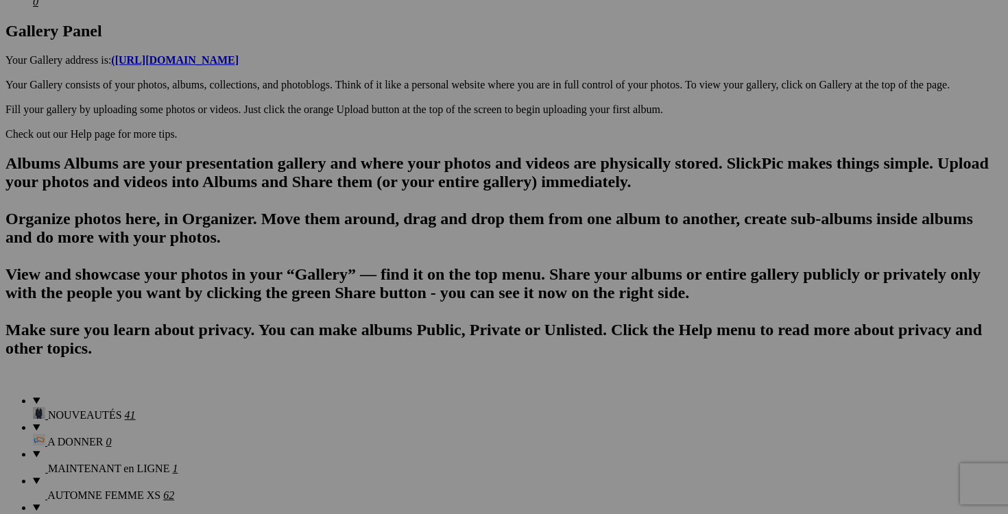
scroll to position [739, 0]
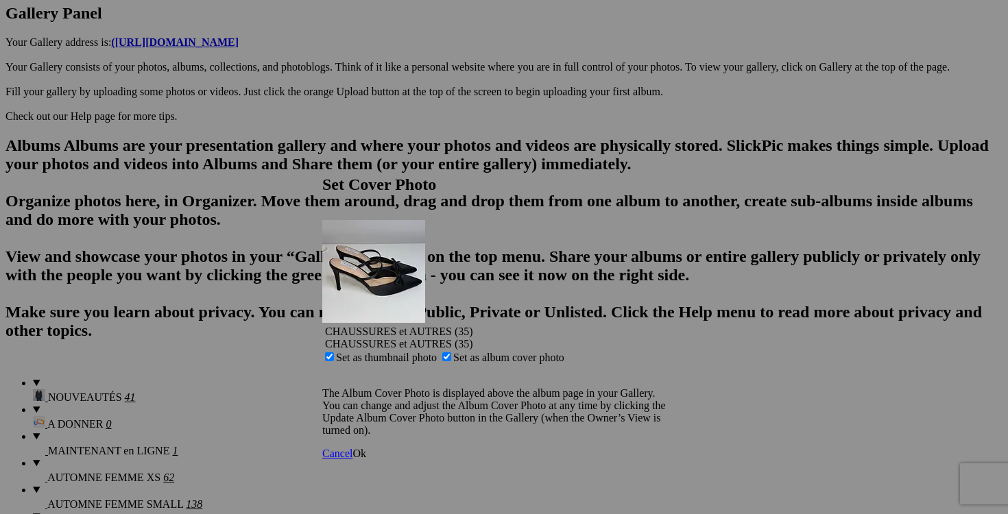
click at [366, 448] on link "Ok" at bounding box center [359, 454] width 14 height 12
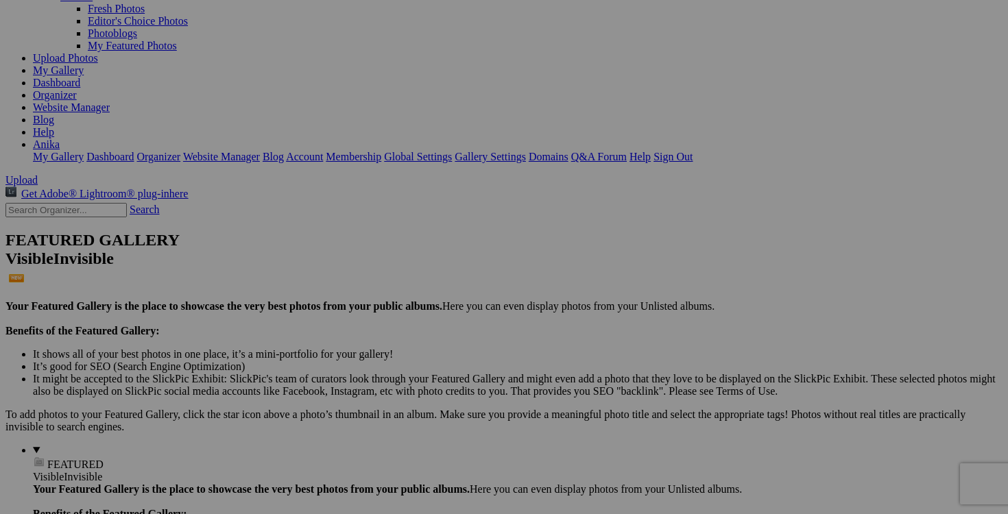
scroll to position [0, 0]
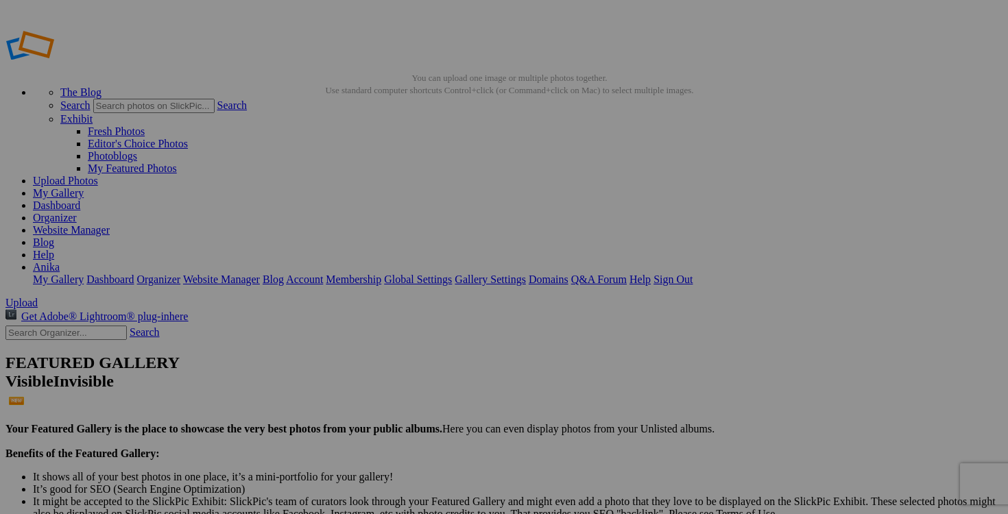
click at [84, 187] on link "My Gallery" at bounding box center [58, 193] width 51 height 12
